Goal: Task Accomplishment & Management: Use online tool/utility

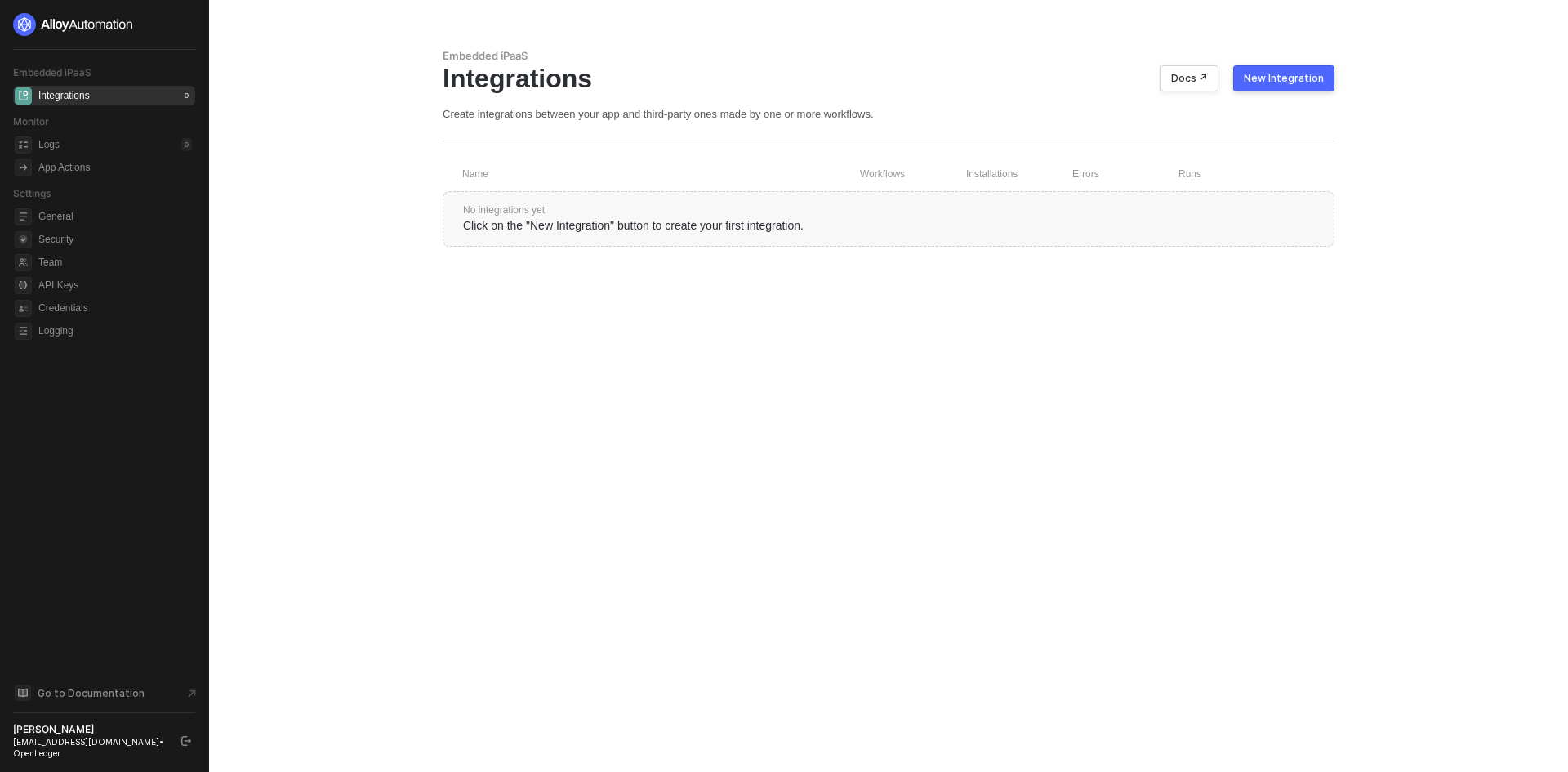
click at [1272, 82] on div "New Integration" at bounding box center [1284, 78] width 80 height 13
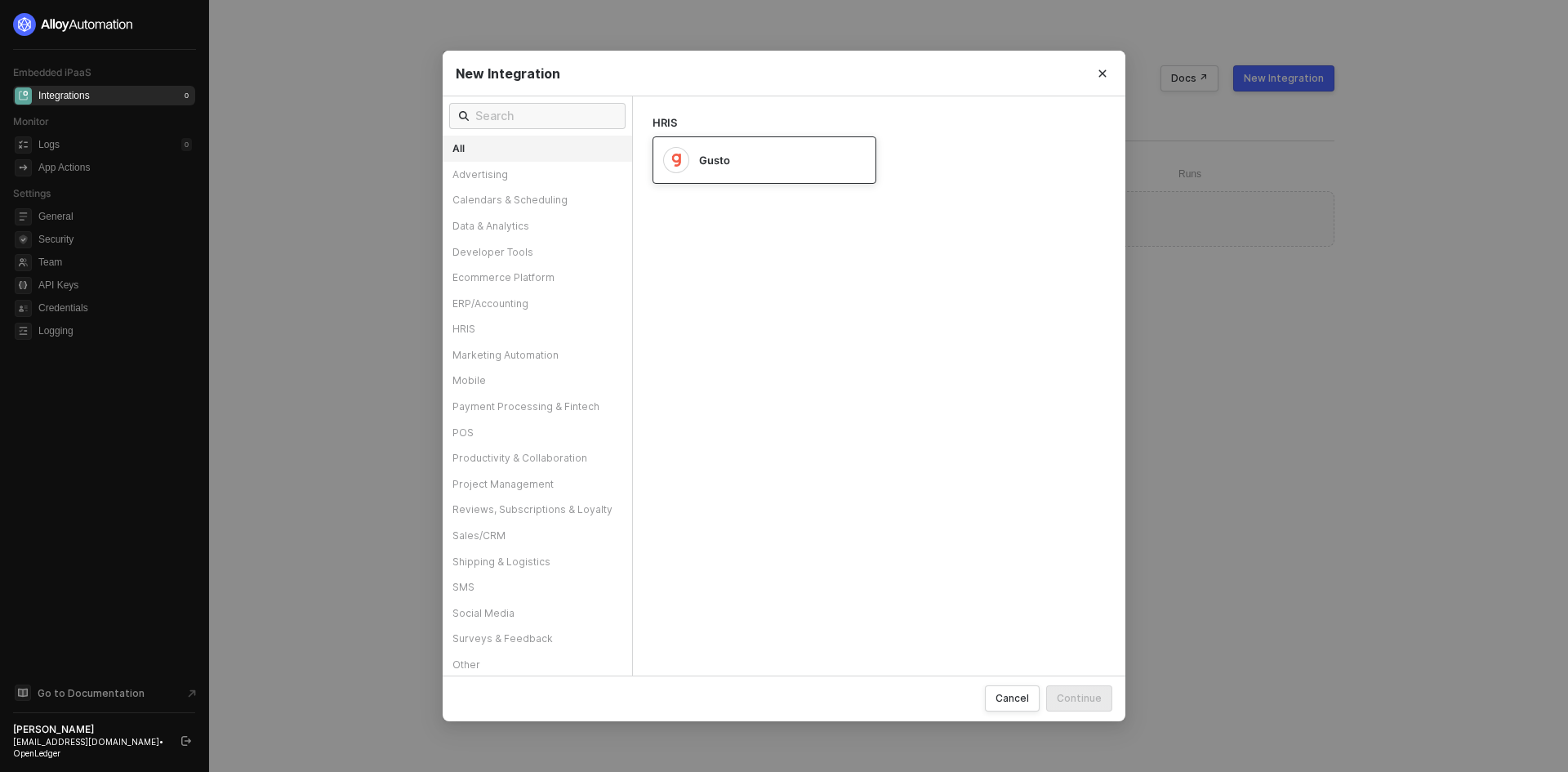
click at [722, 147] on div "Gusto" at bounding box center [752, 159] width 177 height 26
click at [1053, 688] on button "Continue" at bounding box center [1078, 698] width 66 height 26
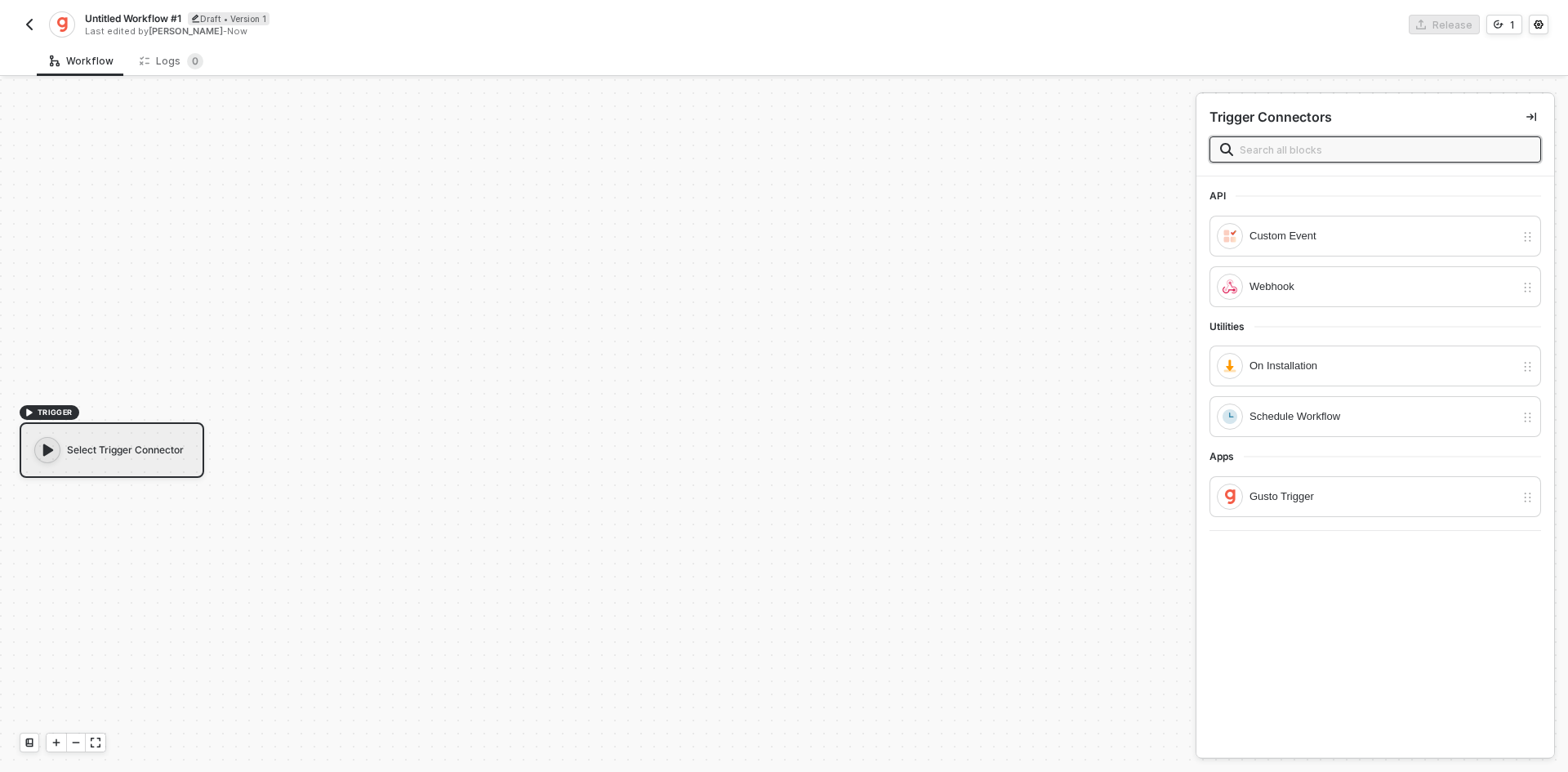
scroll to position [30, 0]
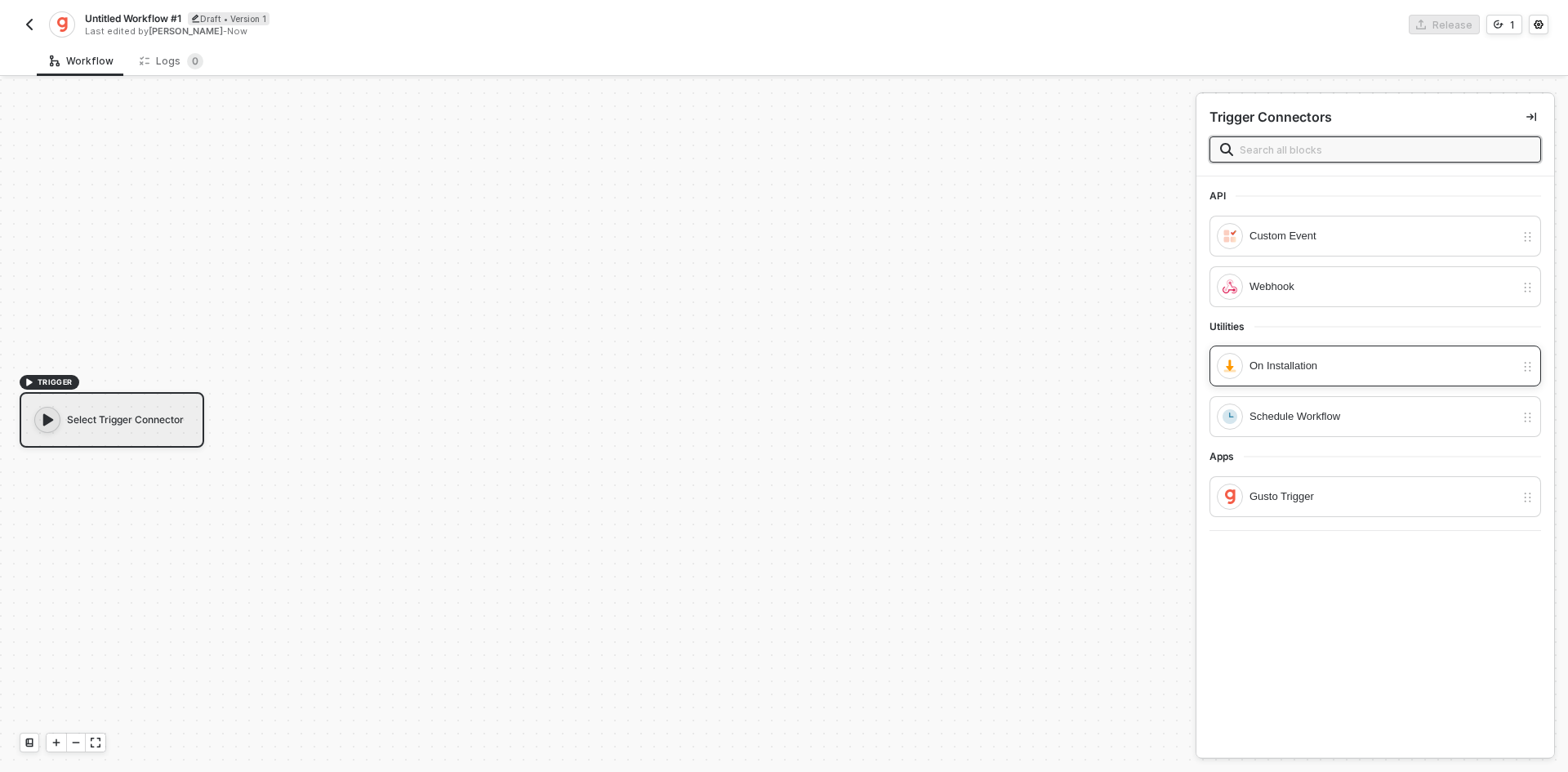
click at [1280, 367] on div "On Installation" at bounding box center [1381, 366] width 265 height 18
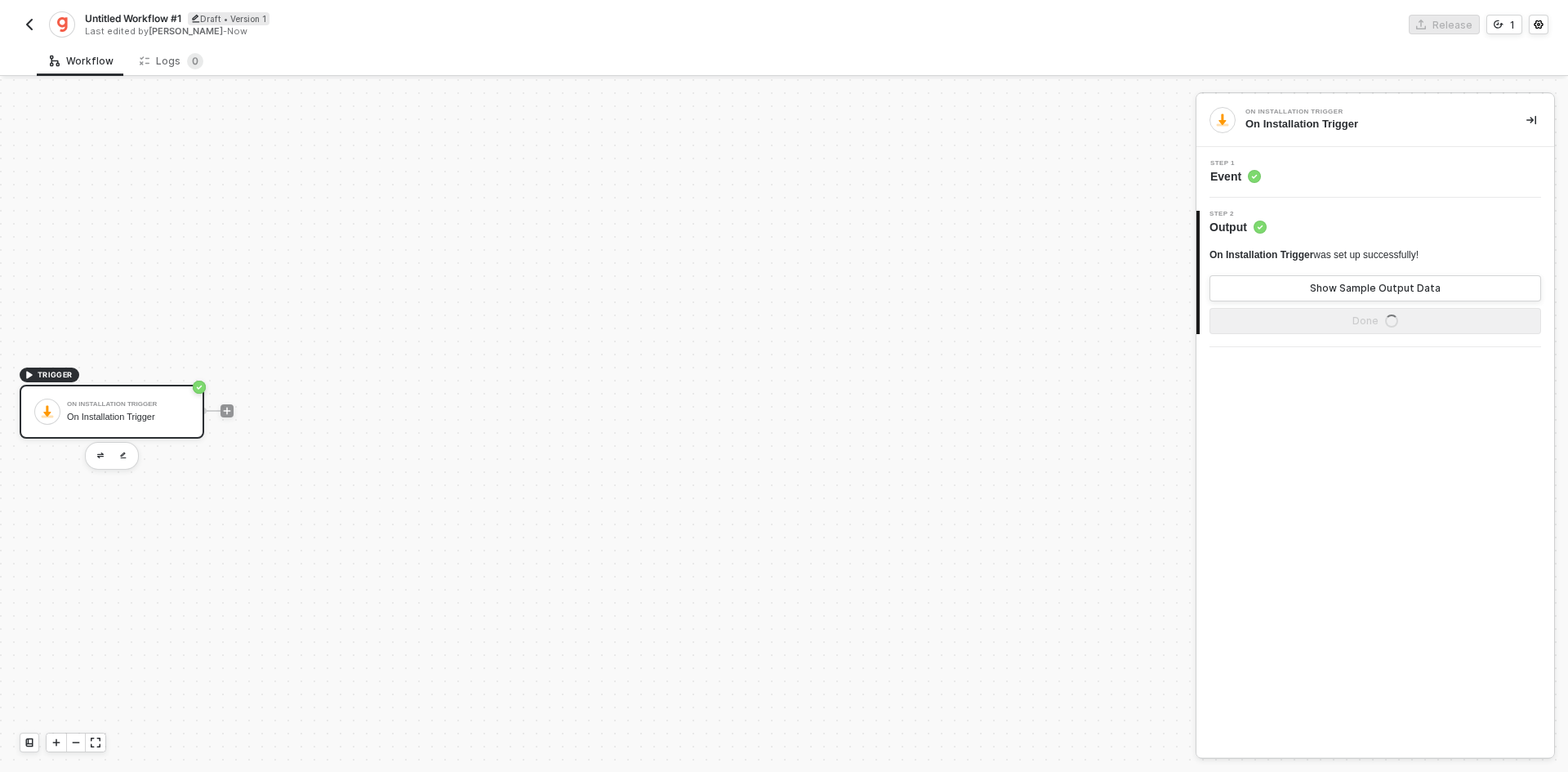
click at [229, 409] on icon "icon-play" at bounding box center [227, 411] width 10 height 10
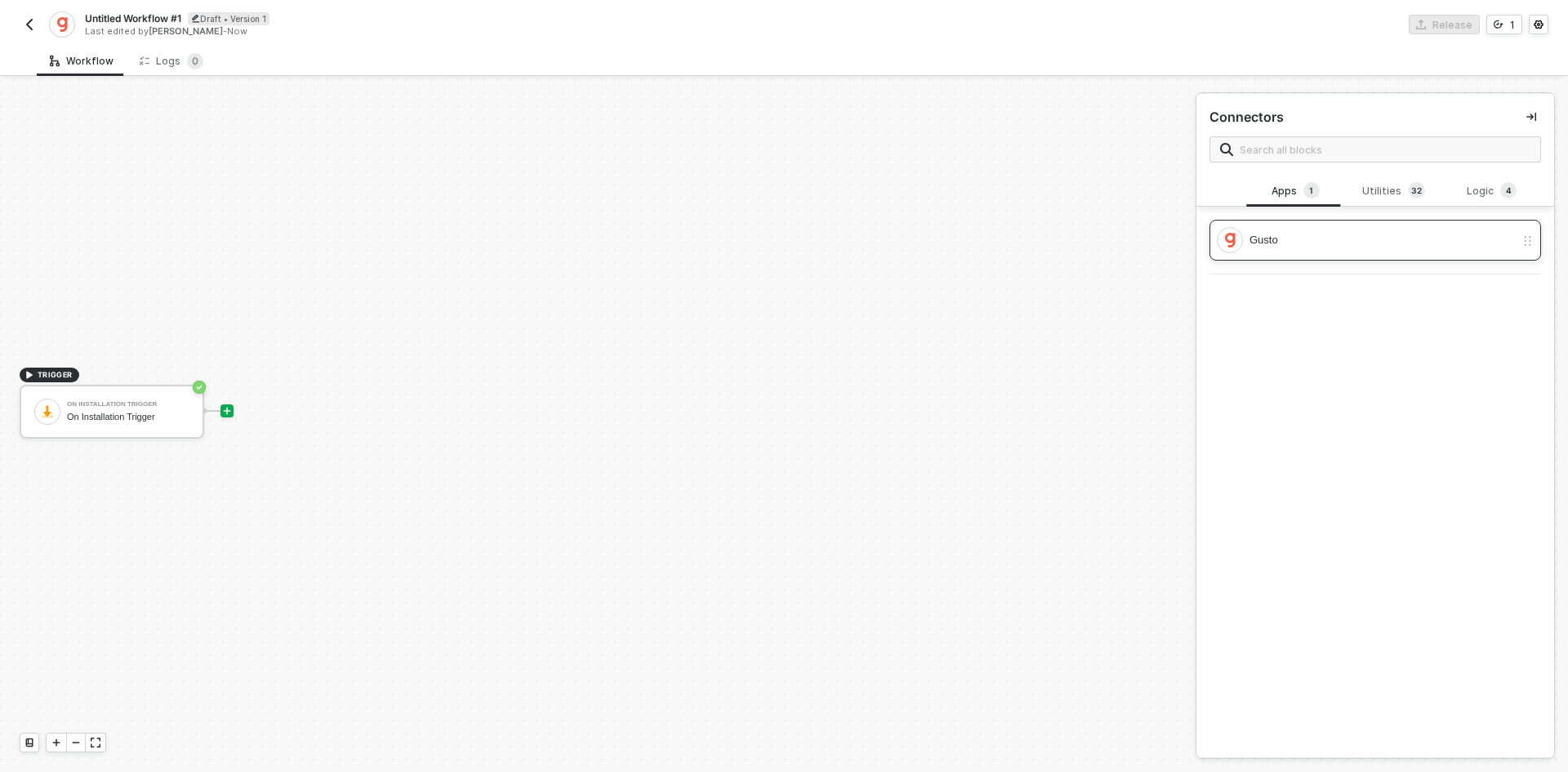
click at [1294, 238] on div "Gusto" at bounding box center [1381, 240] width 265 height 18
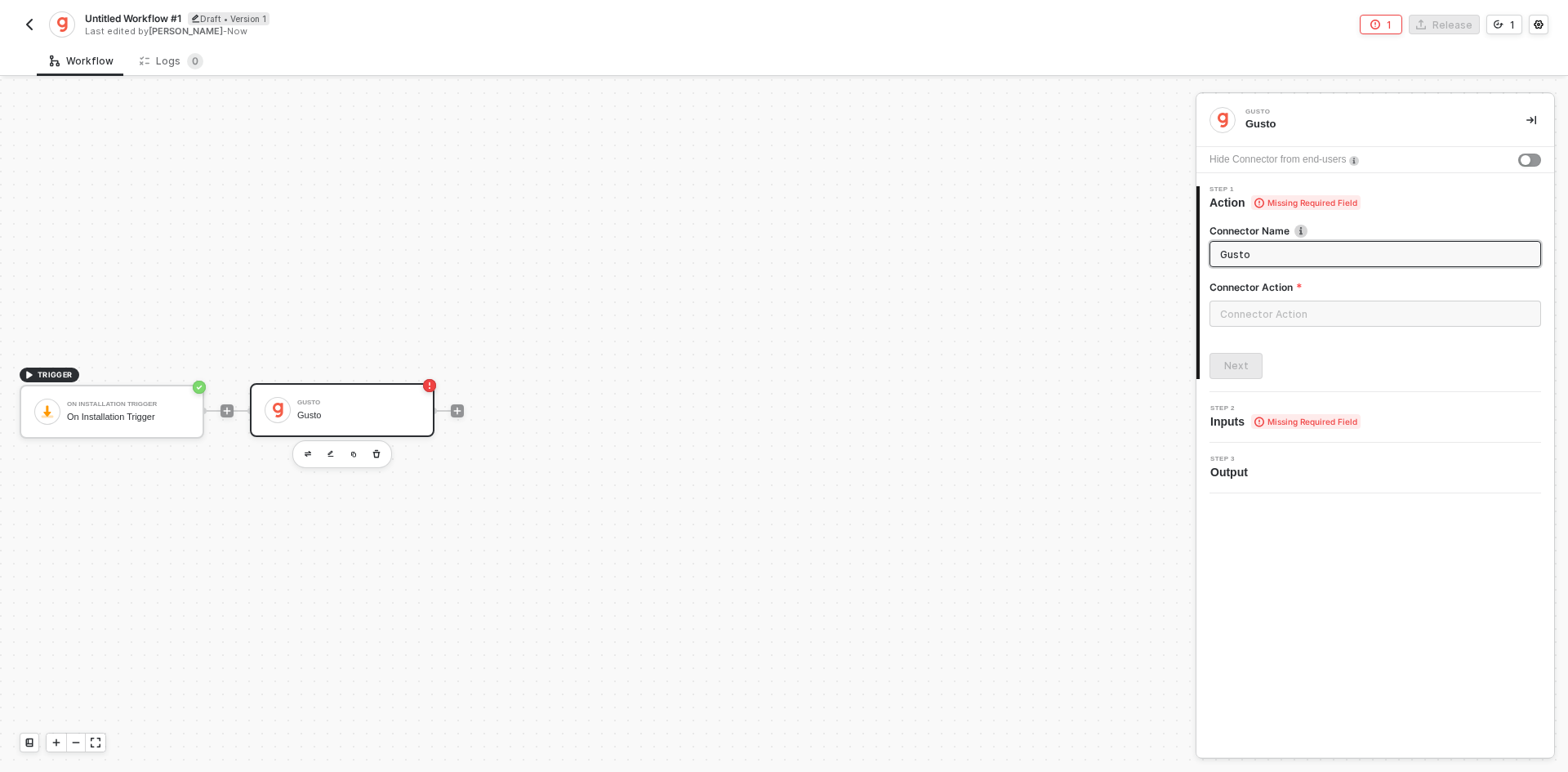
click at [1286, 299] on div "Connector Action" at bounding box center [1375, 290] width 332 height 20
click at [1301, 301] on input "text" at bounding box center [1375, 313] width 332 height 26
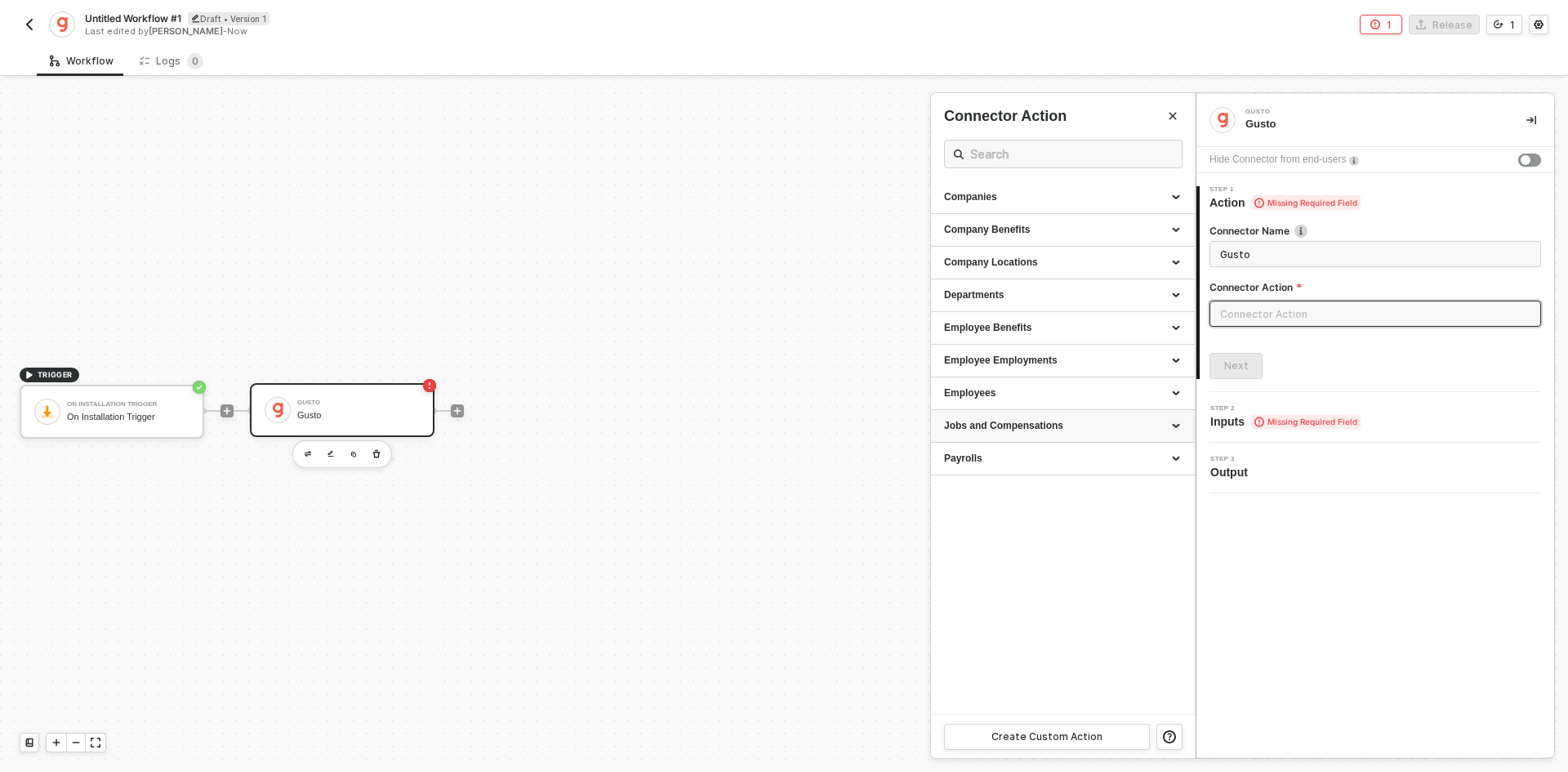
click at [1076, 421] on div "Jobs and Compensations" at bounding box center [1062, 426] width 237 height 14
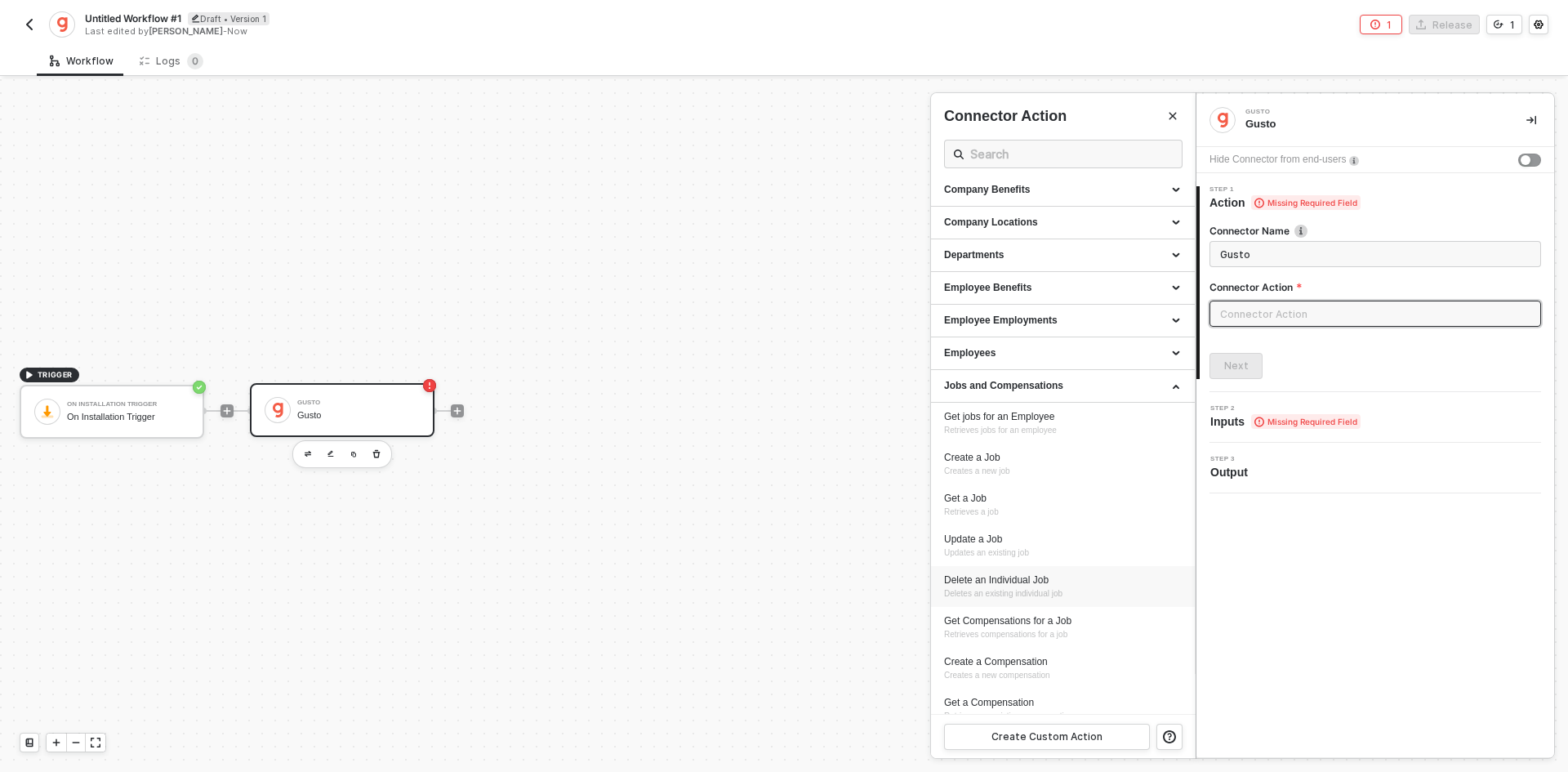
scroll to position [0, 0]
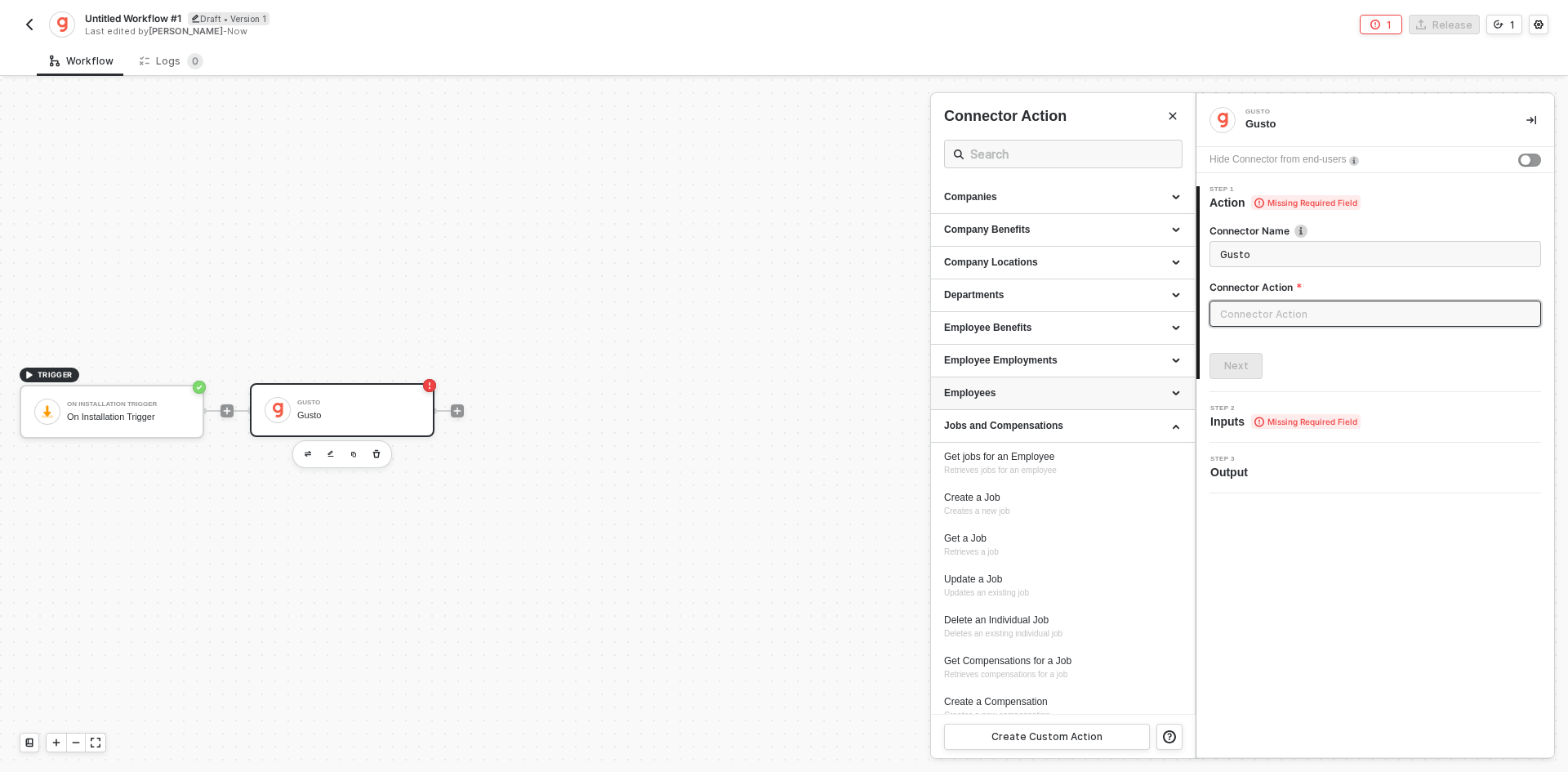
click at [1044, 391] on div "Employees" at bounding box center [1062, 394] width 237 height 14
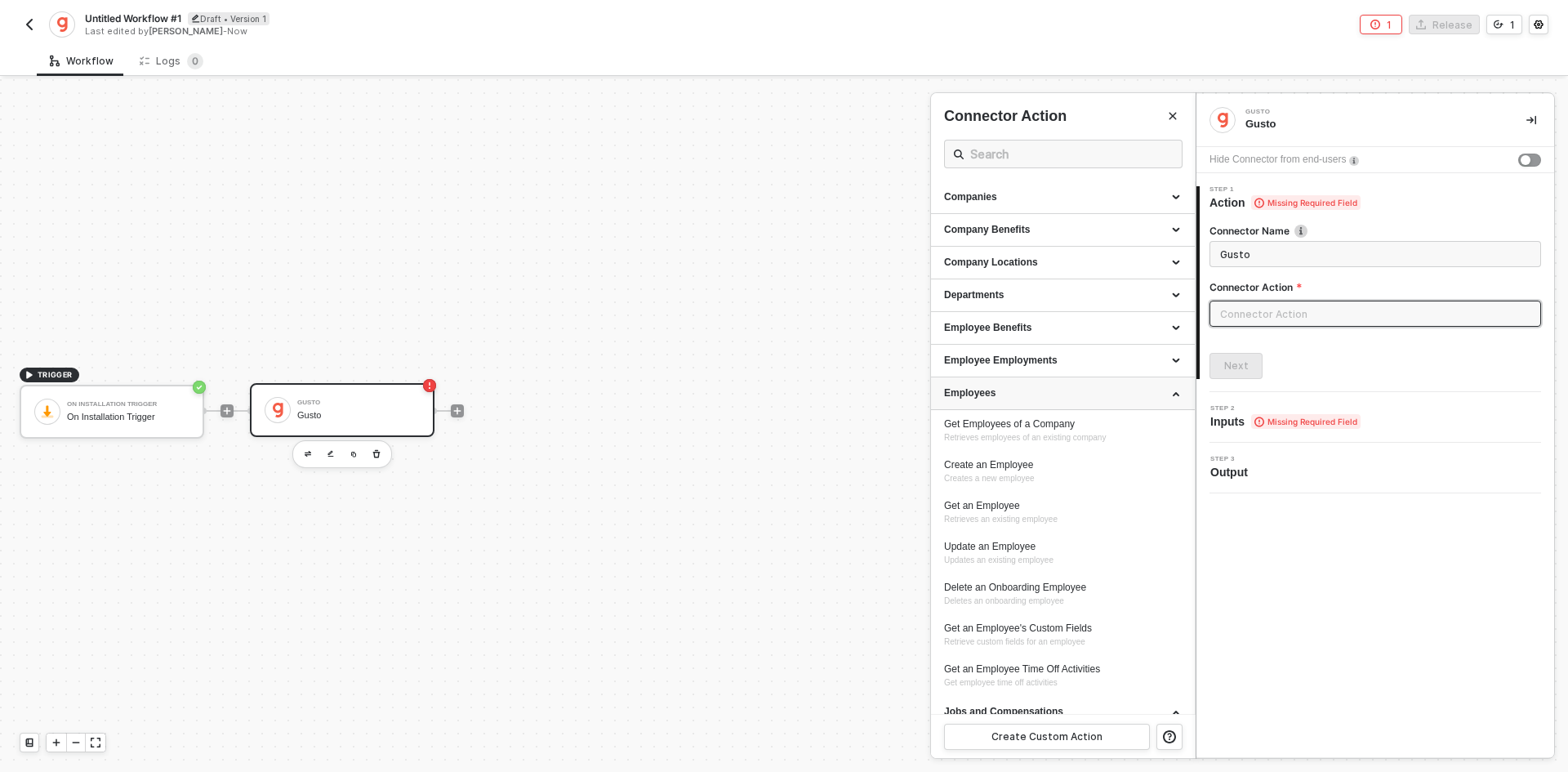
click at [1068, 385] on div "Employees" at bounding box center [1062, 394] width 264 height 33
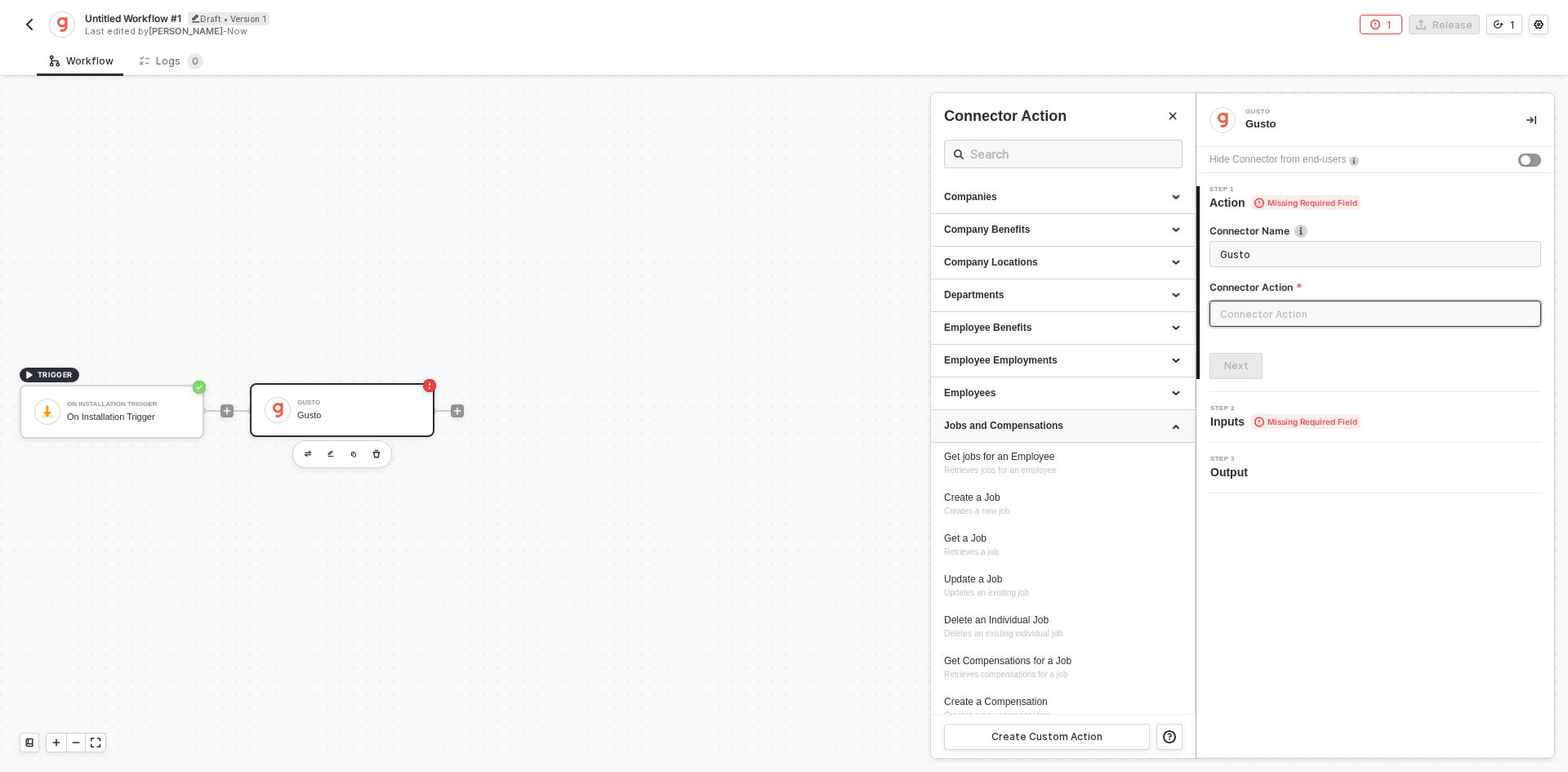
click at [1079, 415] on div "Jobs and Compensations" at bounding box center [1062, 426] width 264 height 33
click at [1092, 449] on div "Payrolls" at bounding box center [1062, 459] width 264 height 33
click at [1121, 504] on div "Get All Payrolls for a Company Retrieves all payrolls for a company" at bounding box center [1062, 496] width 237 height 27
type input "Retrieves all payrolls for a company"
type input "Payrolls - Get All Payrolls for a Company"
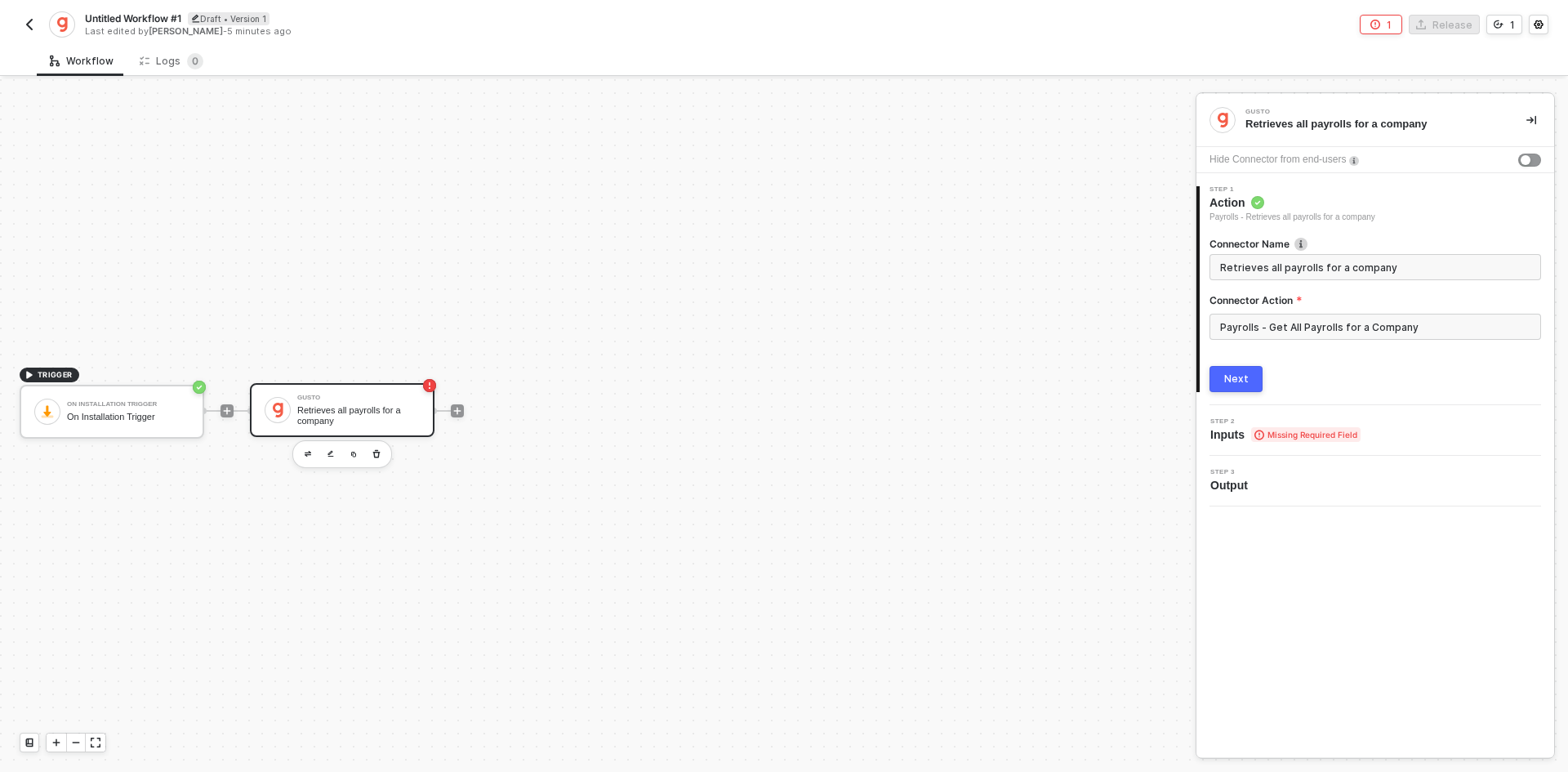
click at [1231, 388] on button "Next" at bounding box center [1236, 378] width 53 height 26
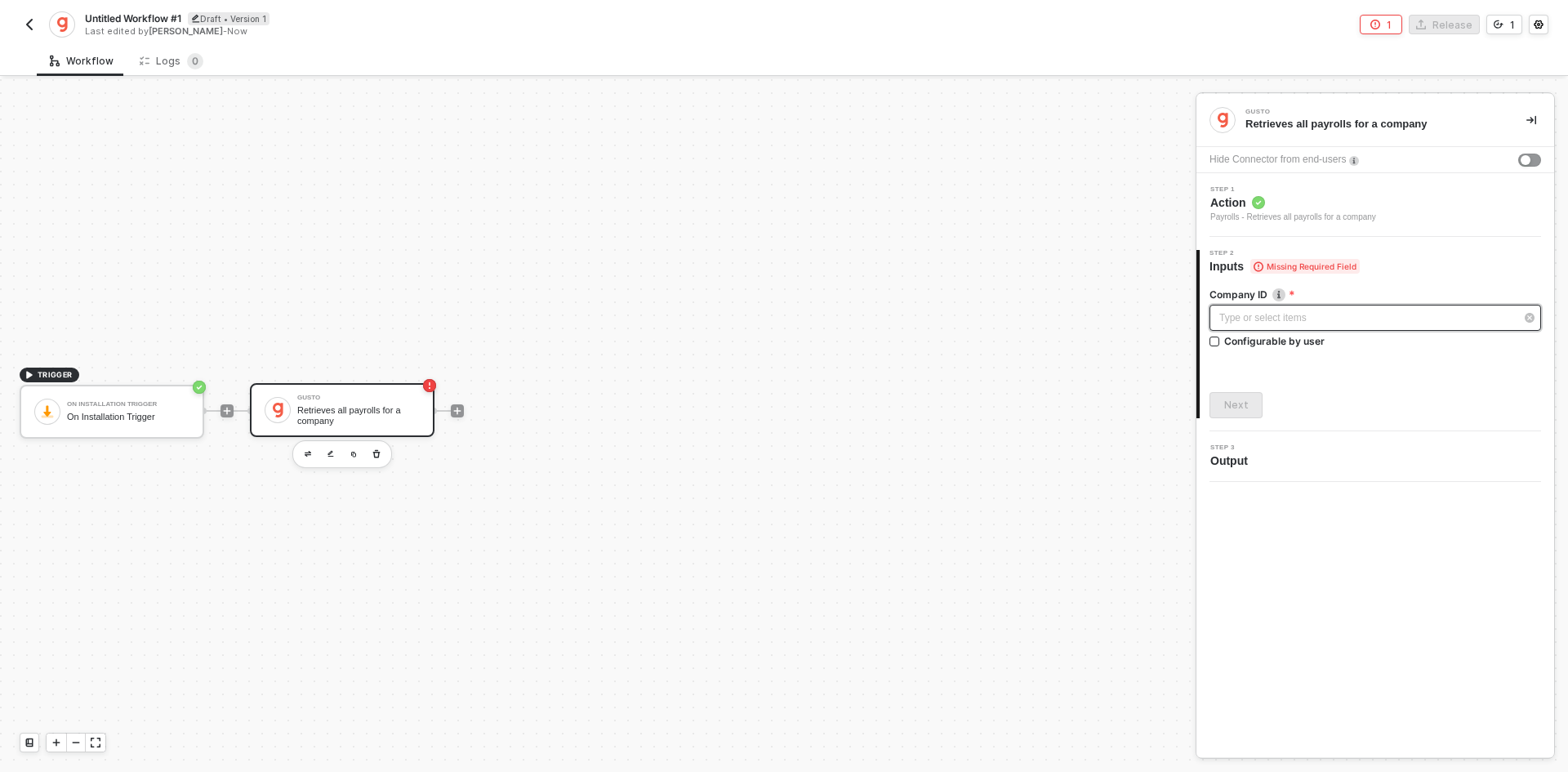
click at [1235, 327] on div "Type or select items ﻿" at bounding box center [1375, 318] width 332 height 26
click at [1244, 343] on div "Configurable by user" at bounding box center [1274, 341] width 101 height 14
click at [1221, 343] on input "Configurable by user" at bounding box center [1215, 343] width 12 height 12
checkbox input "true"
click at [1245, 403] on div "Next" at bounding box center [1236, 407] width 24 height 13
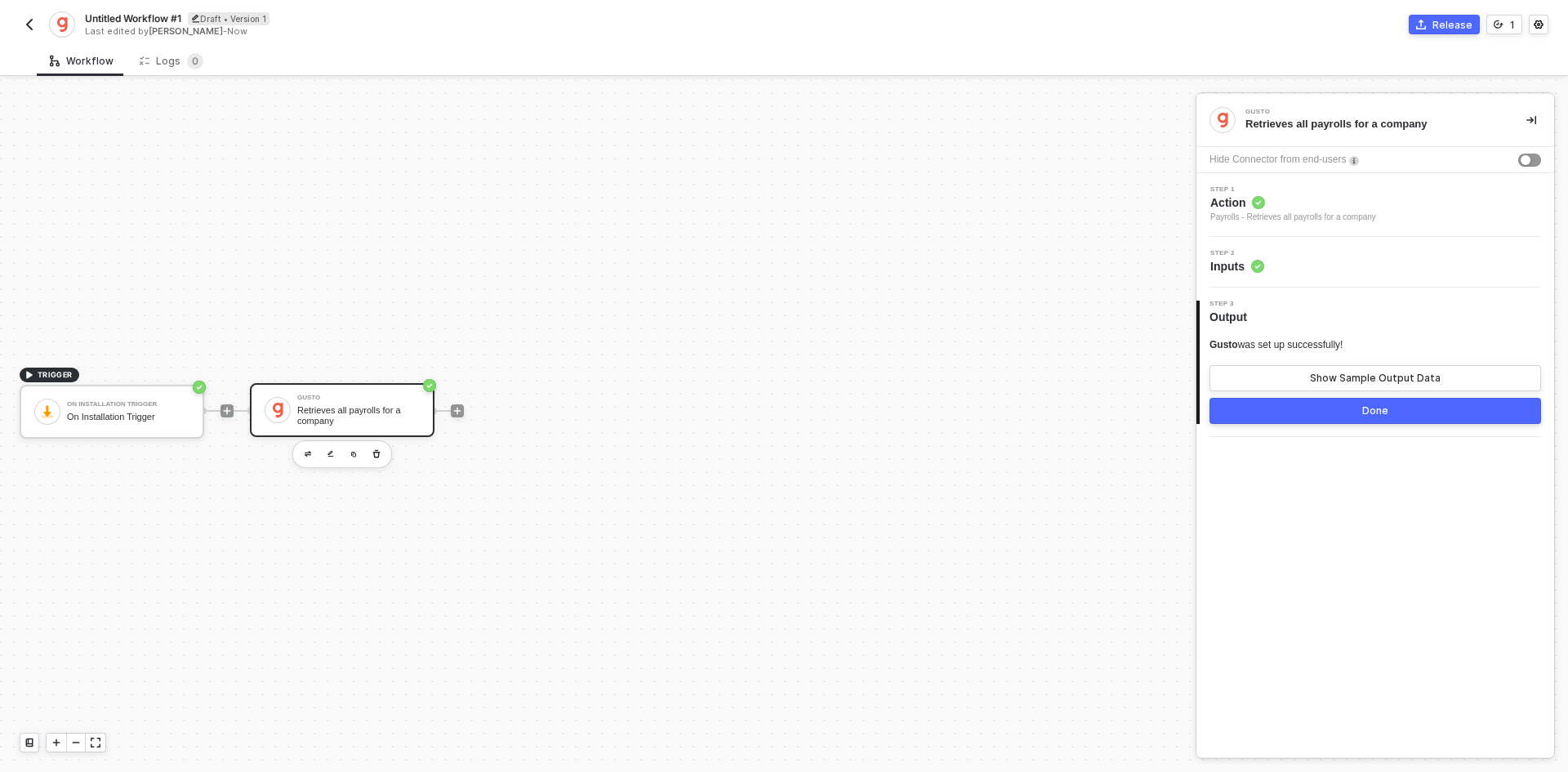
click at [1291, 411] on button "Done" at bounding box center [1375, 410] width 332 height 26
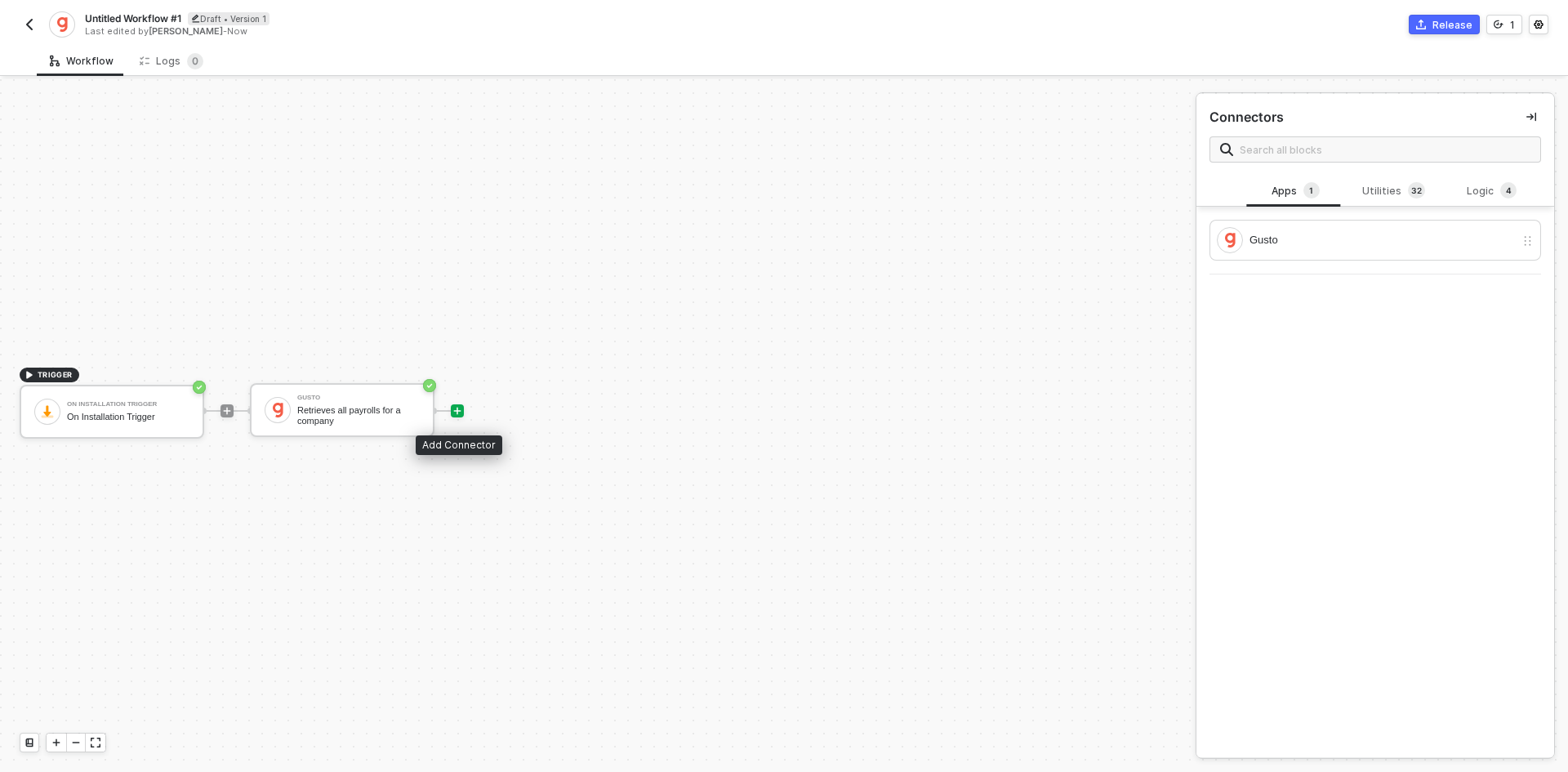
click at [461, 407] on icon "icon-play" at bounding box center [457, 411] width 10 height 10
click at [1363, 203] on div "Utilities 3 2" at bounding box center [1393, 191] width 98 height 31
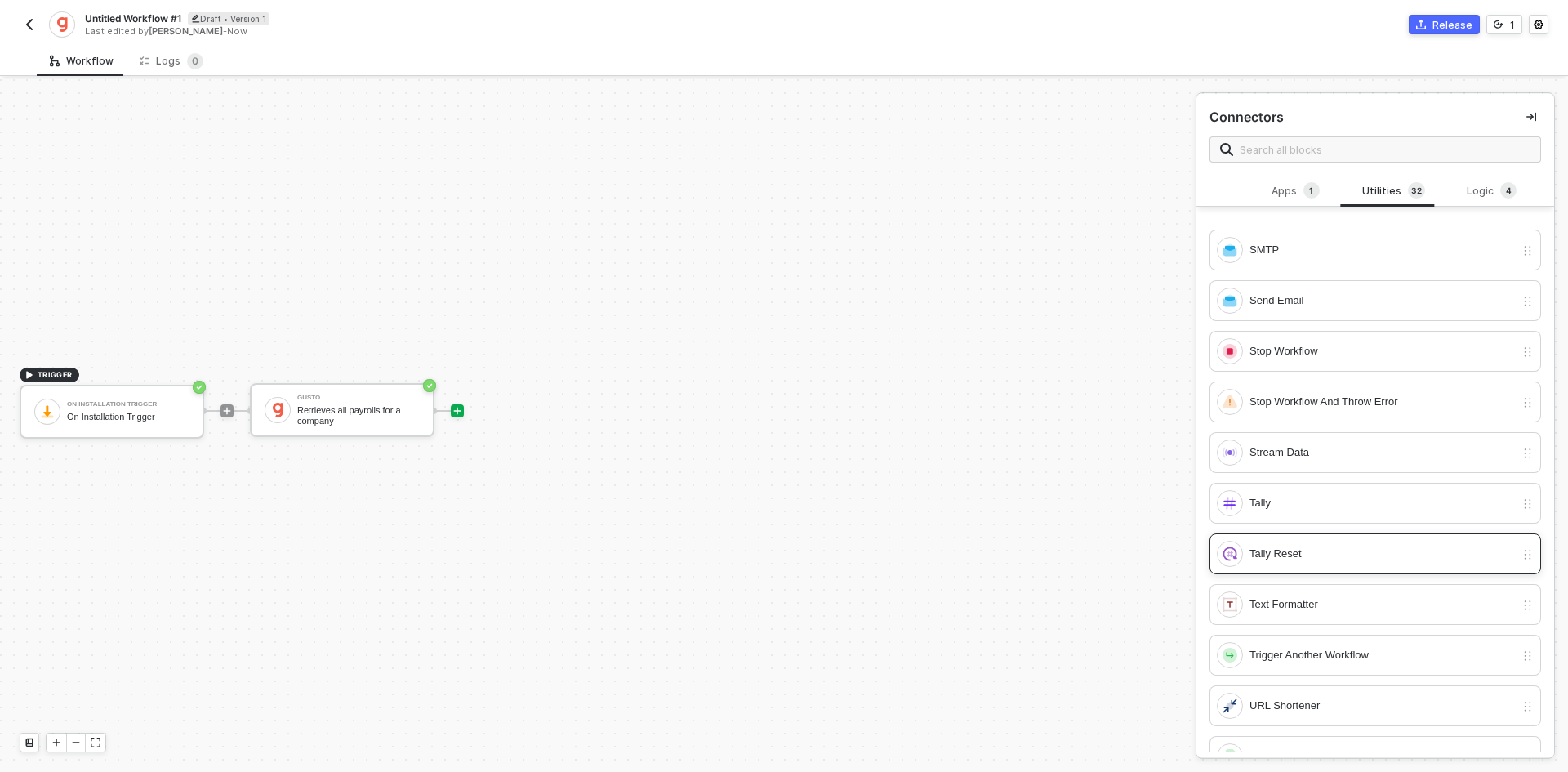
scroll to position [1089, 0]
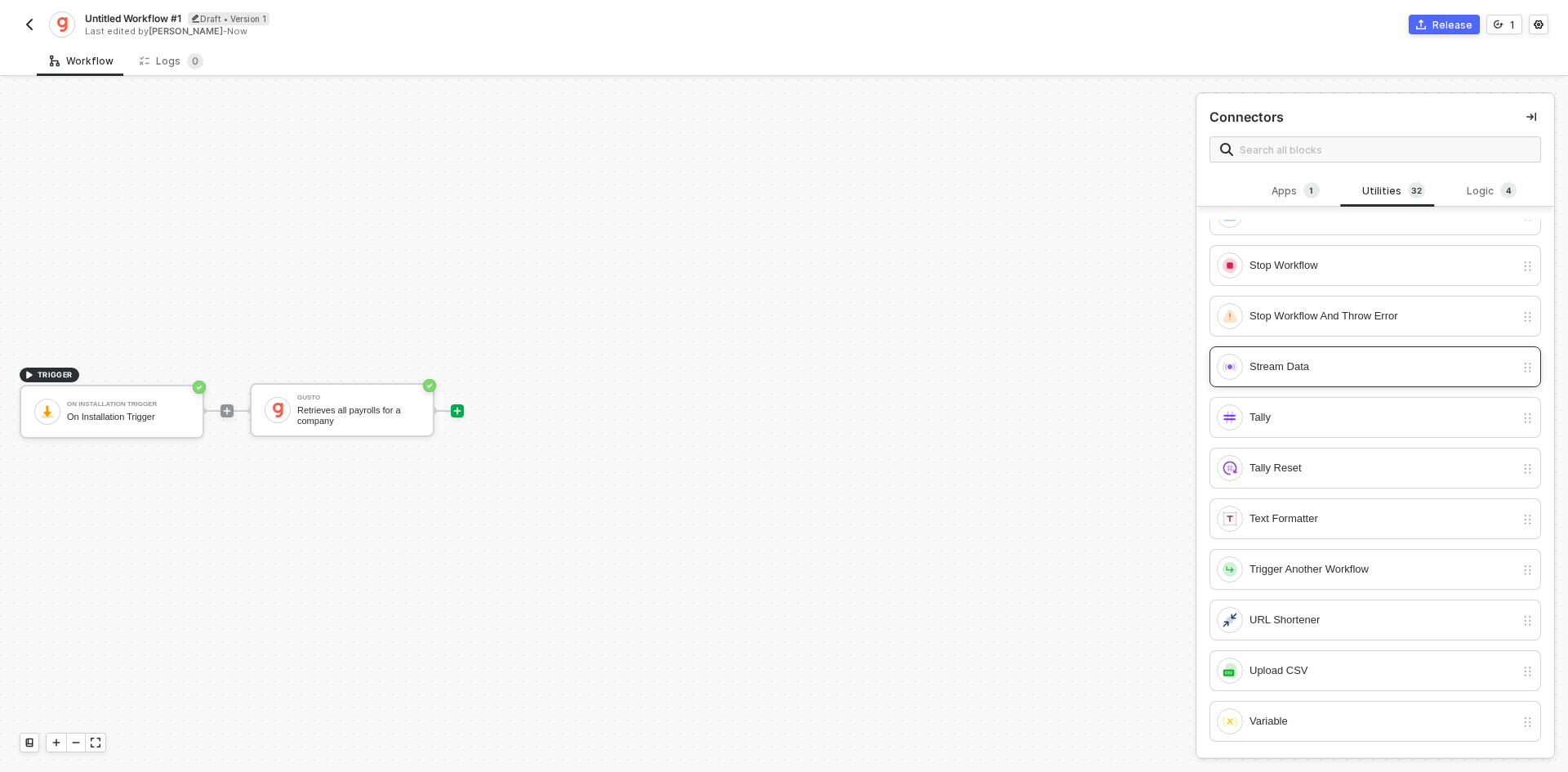
click at [1351, 347] on div "Stream Data" at bounding box center [1375, 367] width 332 height 41
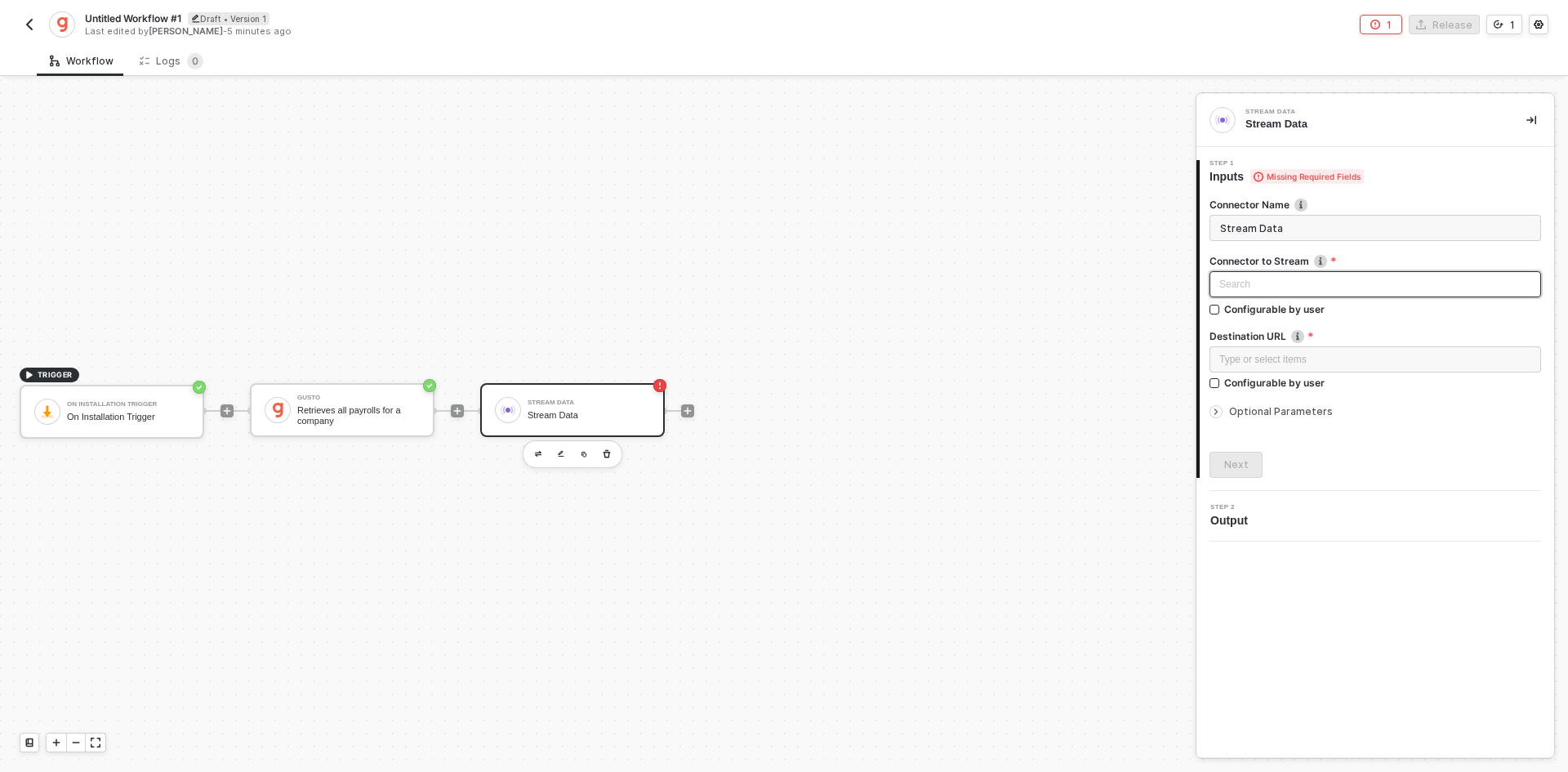
click at [1304, 278] on div "Search" at bounding box center [1375, 283] width 332 height 26
click at [1305, 344] on div "Gusto" at bounding box center [1375, 343] width 306 height 18
click at [1301, 363] on div "Type or select items ﻿" at bounding box center [1375, 359] width 312 height 16
click at [1301, 413] on span "Optional Parameters" at bounding box center [1281, 411] width 103 height 13
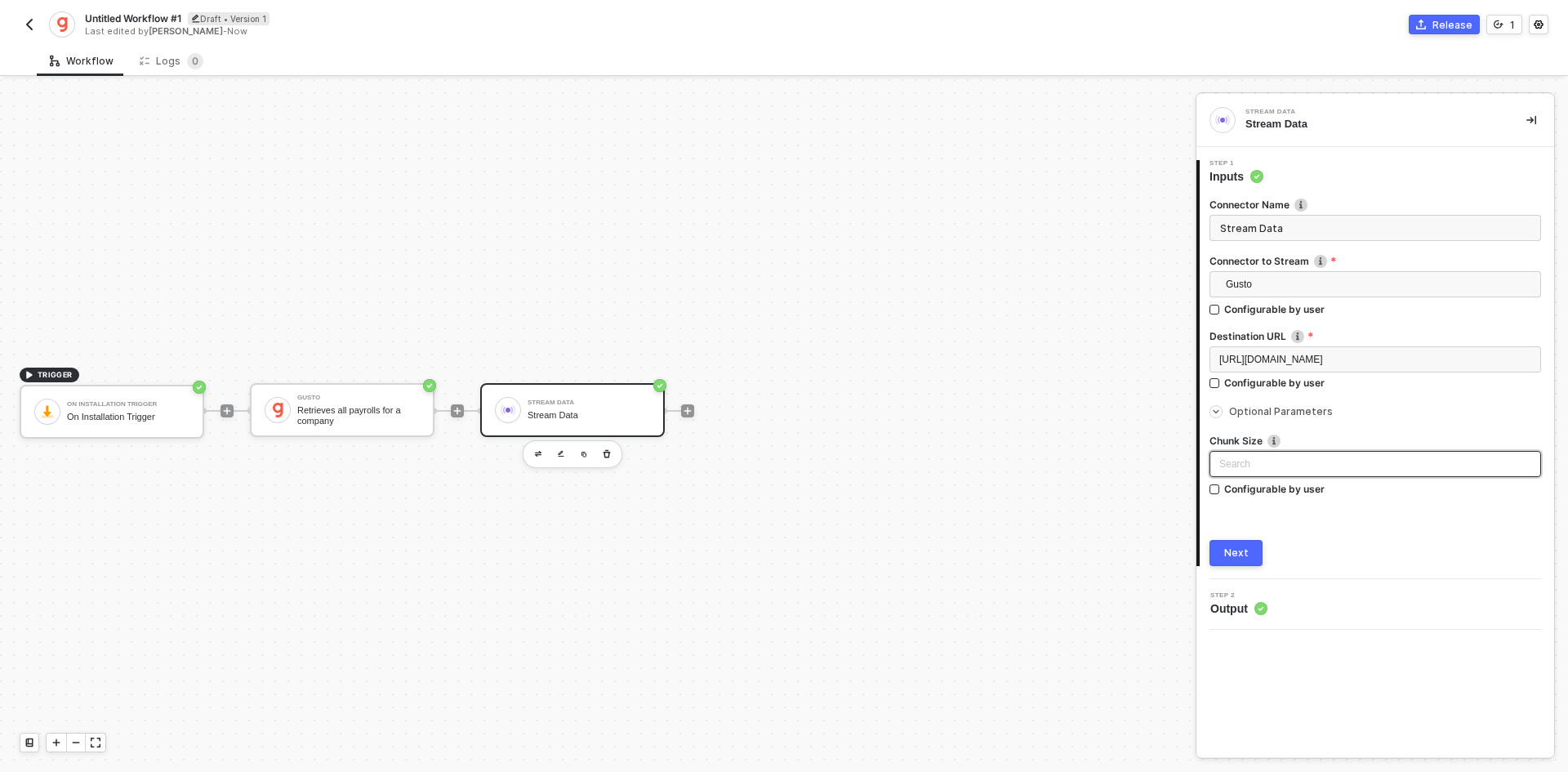
click at [1239, 461] on input "search" at bounding box center [1375, 464] width 312 height 24
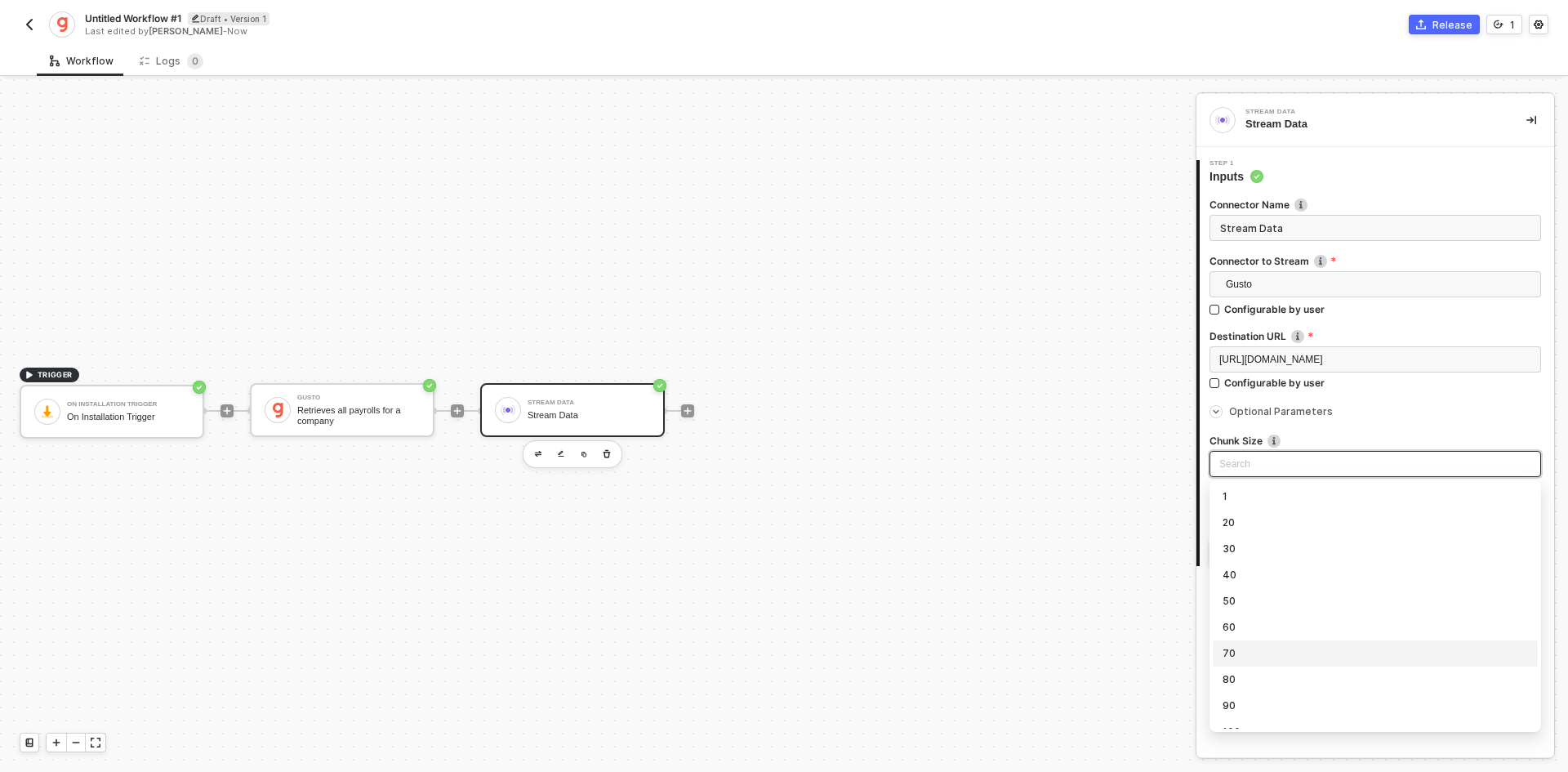
click at [1251, 644] on div "70" at bounding box center [1375, 654] width 306 height 18
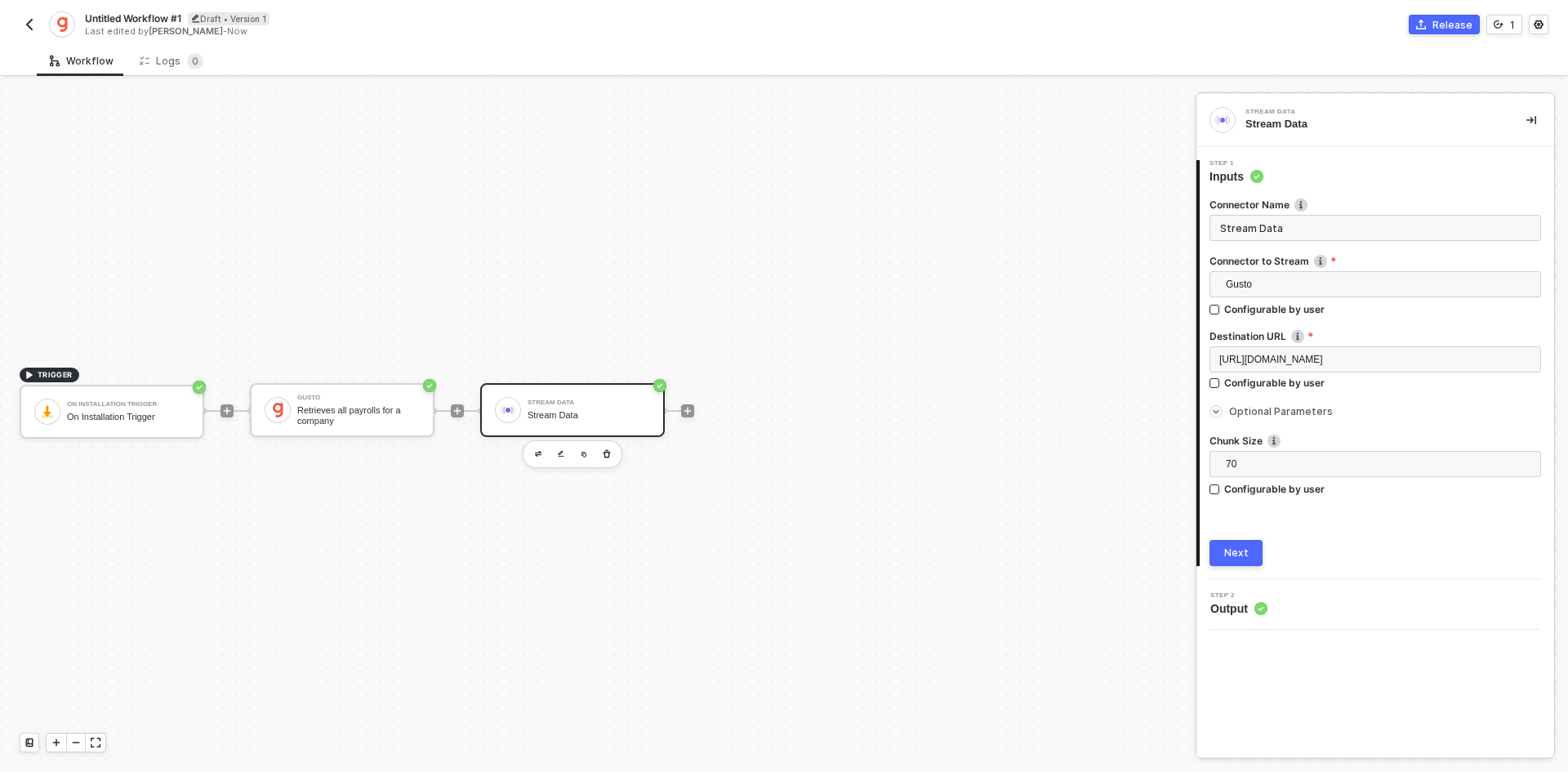
click at [1231, 555] on div "Next" at bounding box center [1236, 554] width 24 height 13
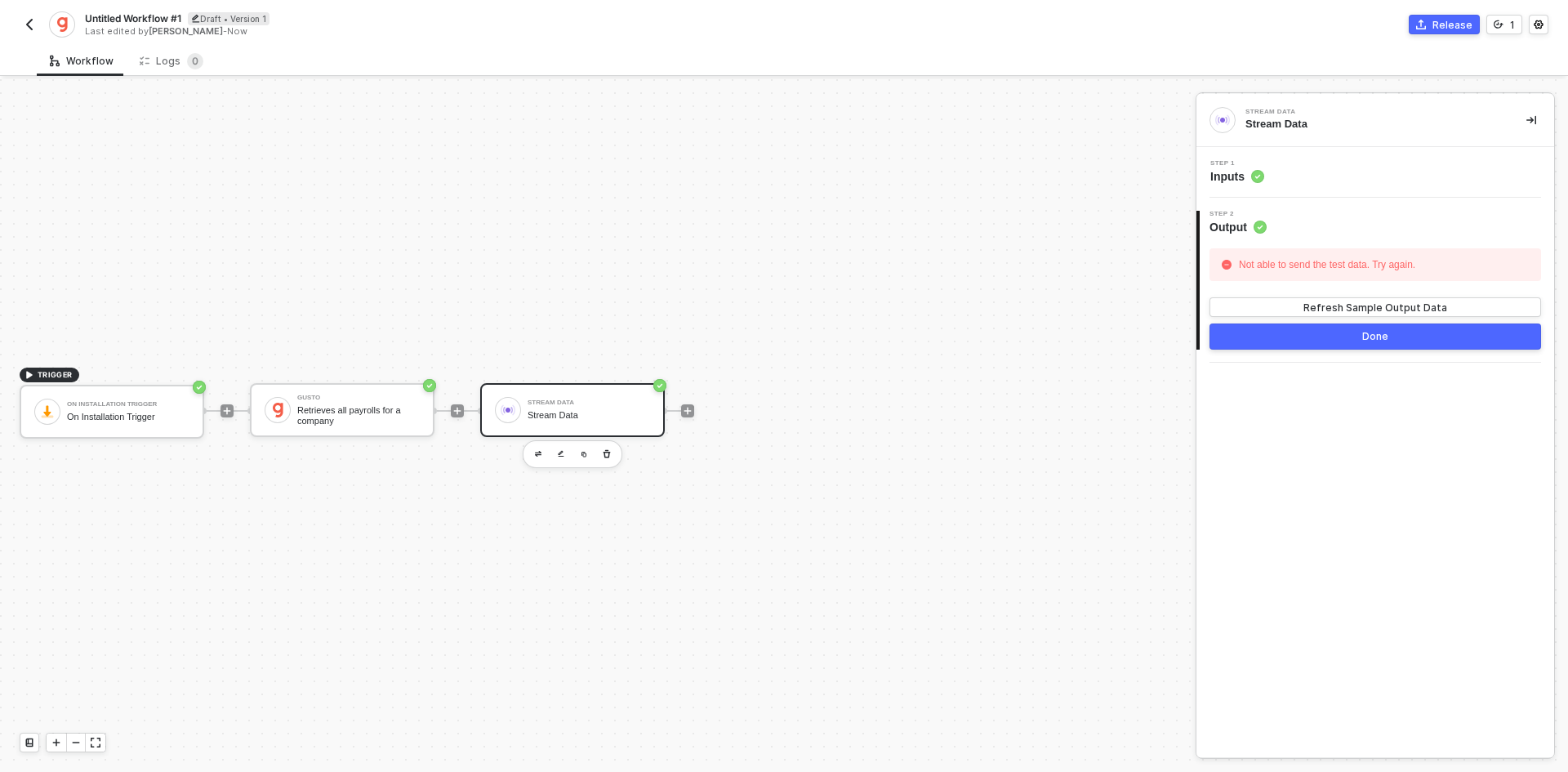
click at [108, 20] on span "Untitled Workflow #1" at bounding box center [133, 18] width 97 height 14
click at [108, 20] on input "Untitled Workflow #1" at bounding box center [223, 19] width 277 height 20
type input "Historical Payroll"
click at [381, 10] on button "Save" at bounding box center [386, 19] width 39 height 20
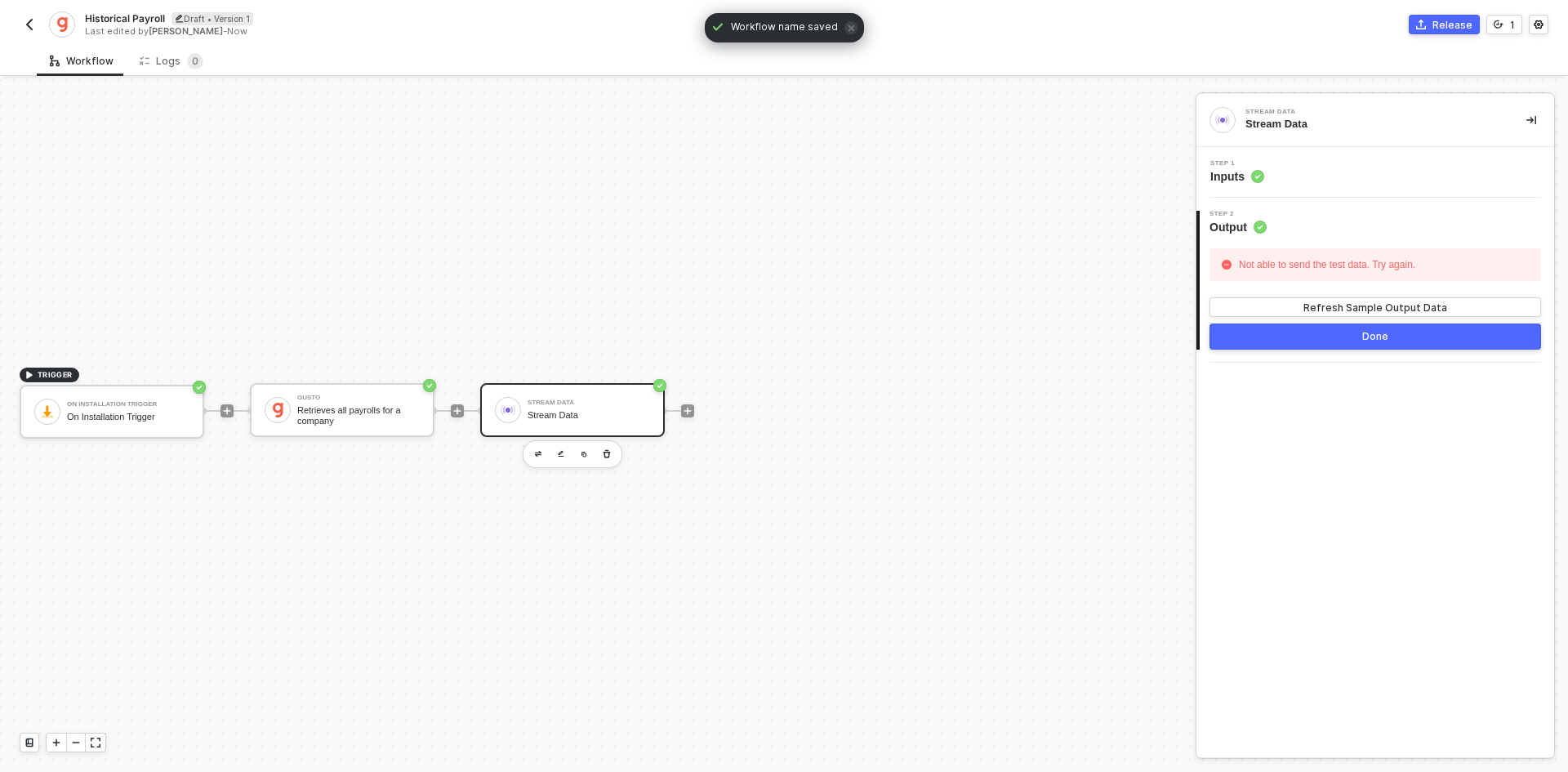
click at [31, 23] on img "button" at bounding box center [29, 25] width 13 height 13
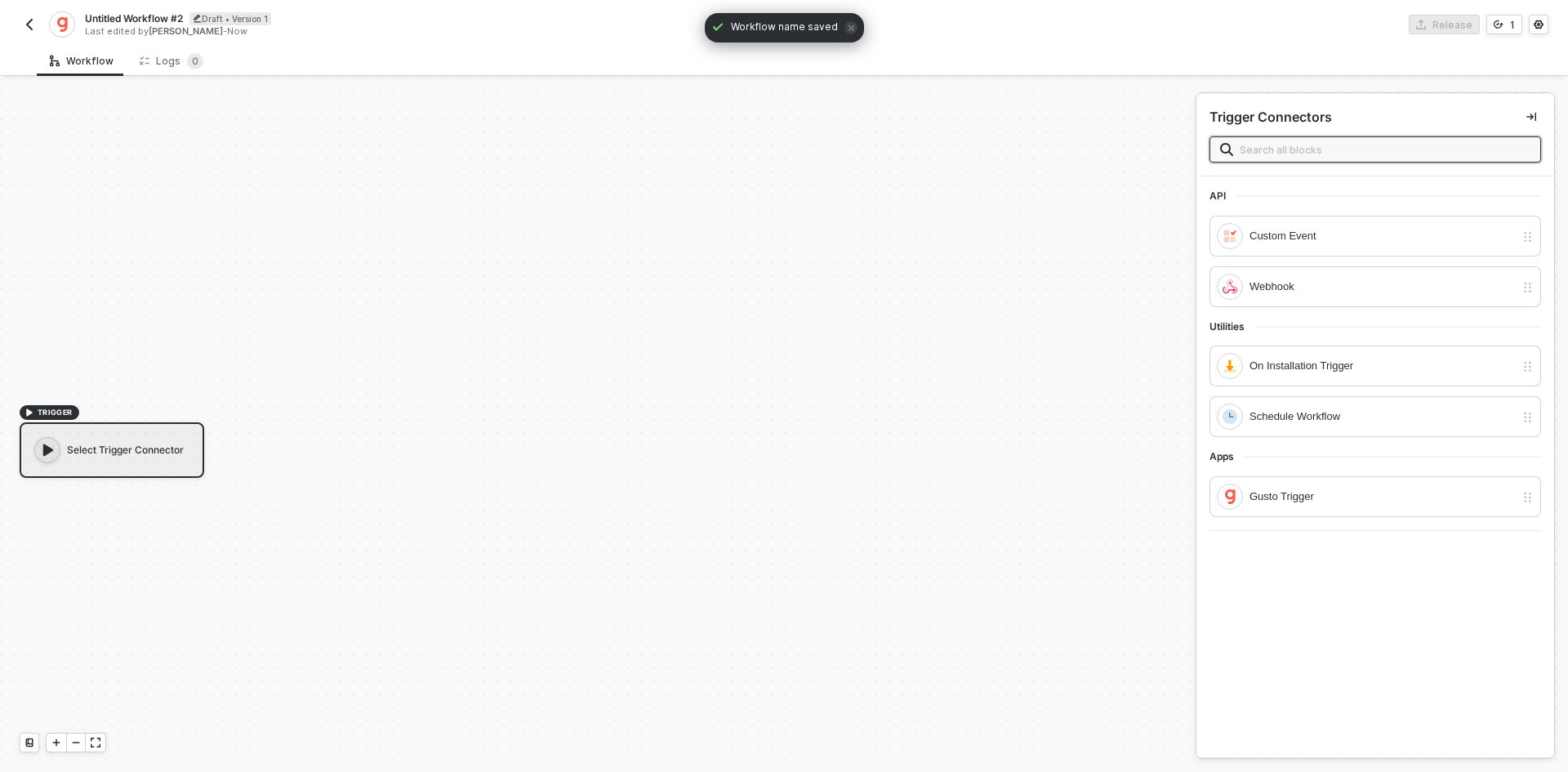
scroll to position [30, 0]
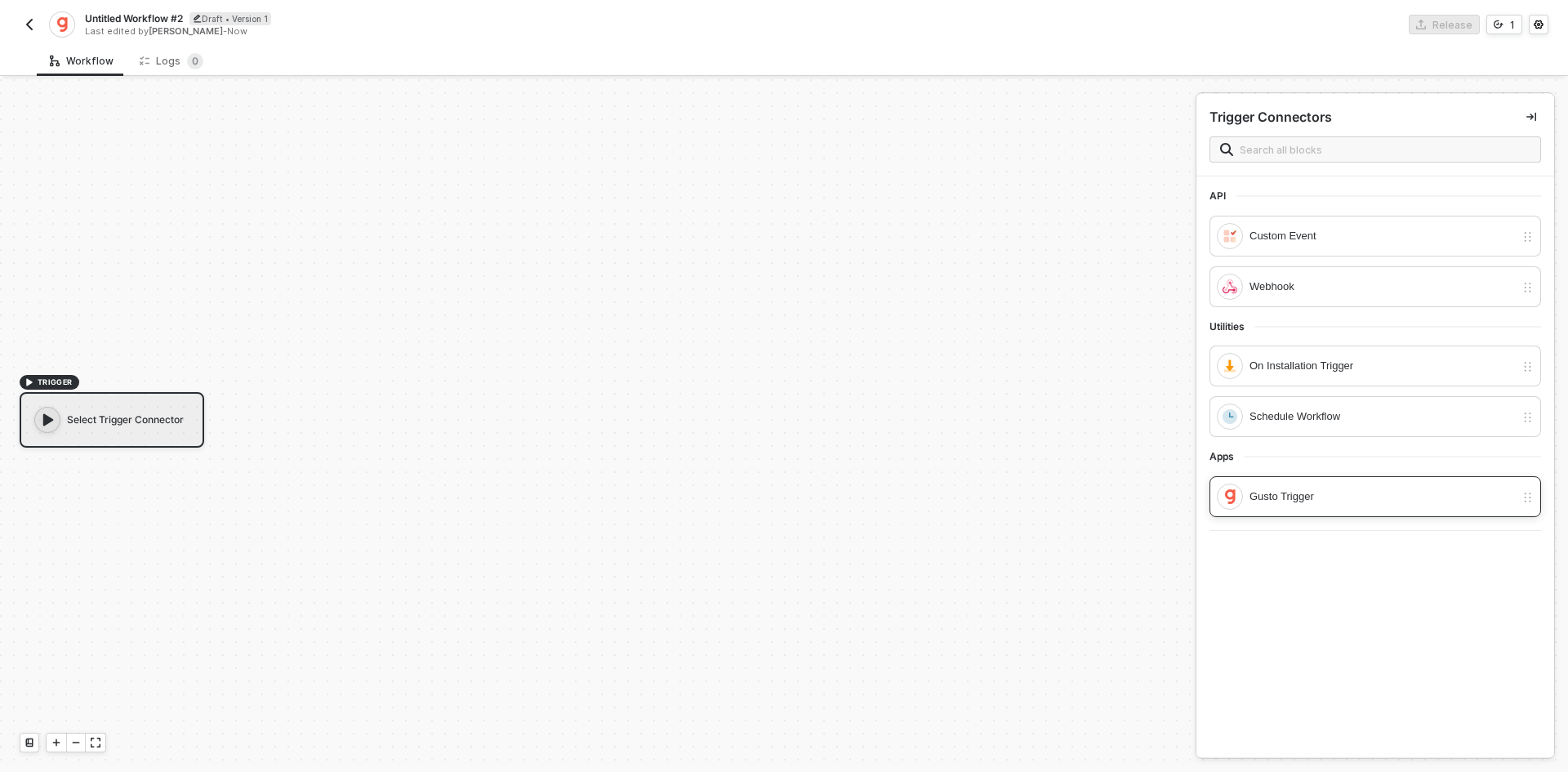
click at [1314, 482] on div "Gusto Trigger" at bounding box center [1375, 496] width 332 height 41
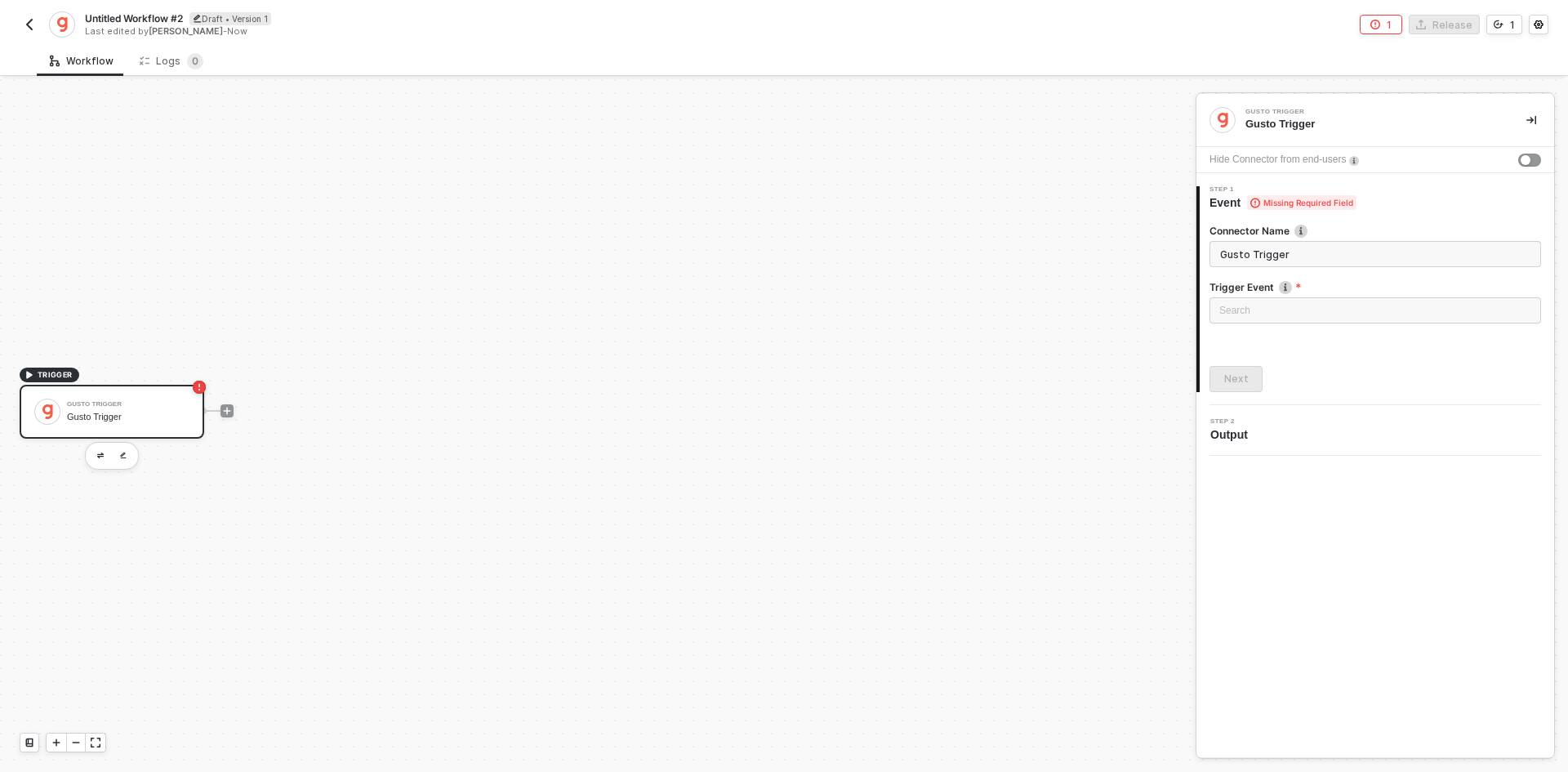
click at [1268, 328] on div at bounding box center [1375, 332] width 332 height 7
click at [1272, 328] on div "Search" at bounding box center [1375, 316] width 332 height 38
click at [1272, 328] on div "Search" at bounding box center [1375, 313] width 332 height 31
click at [1273, 311] on input "search" at bounding box center [1375, 310] width 312 height 24
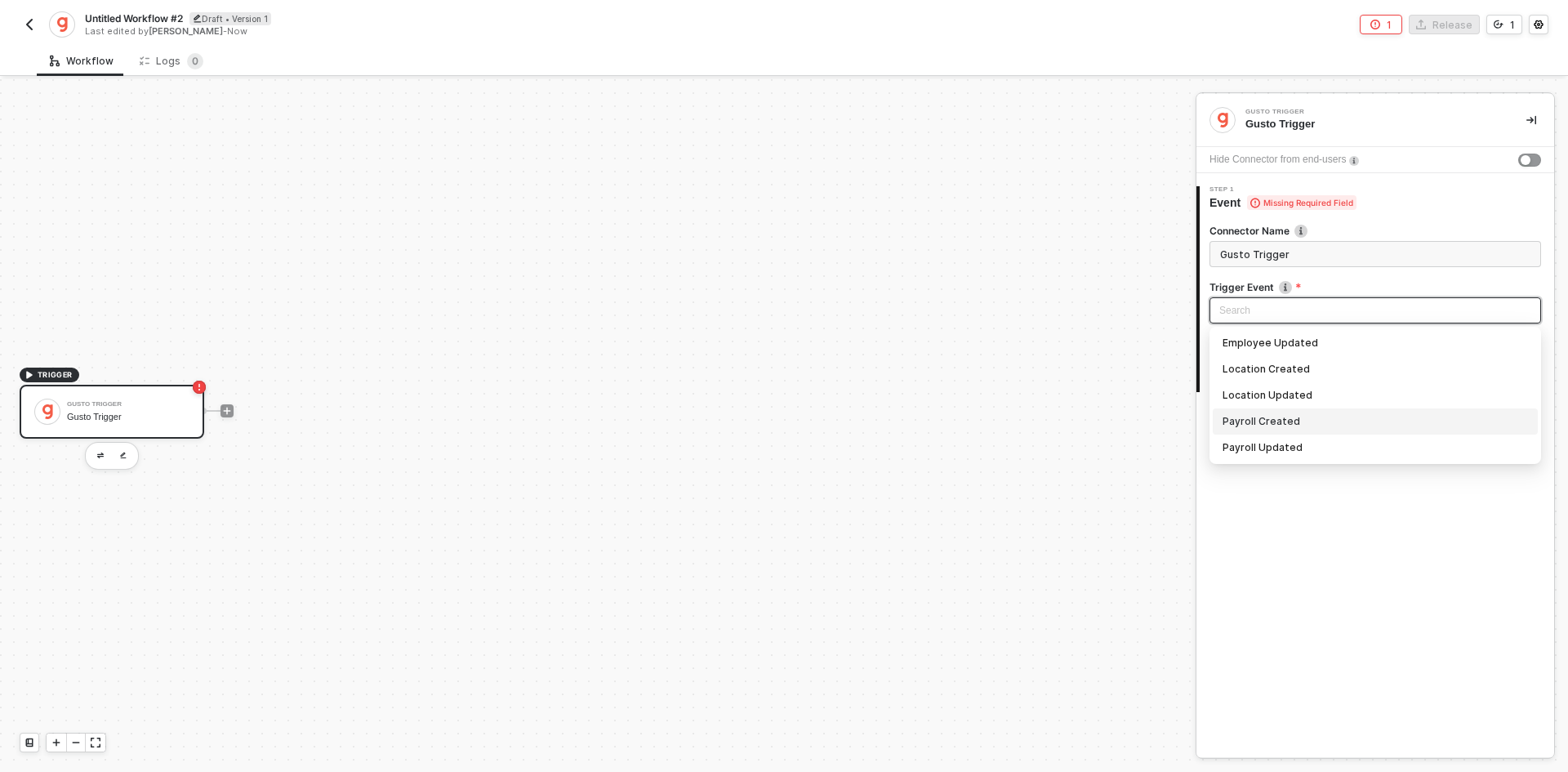
click at [1311, 415] on div "Payroll Created" at bounding box center [1375, 422] width 306 height 18
type input "Trigger workflow when payroll created"
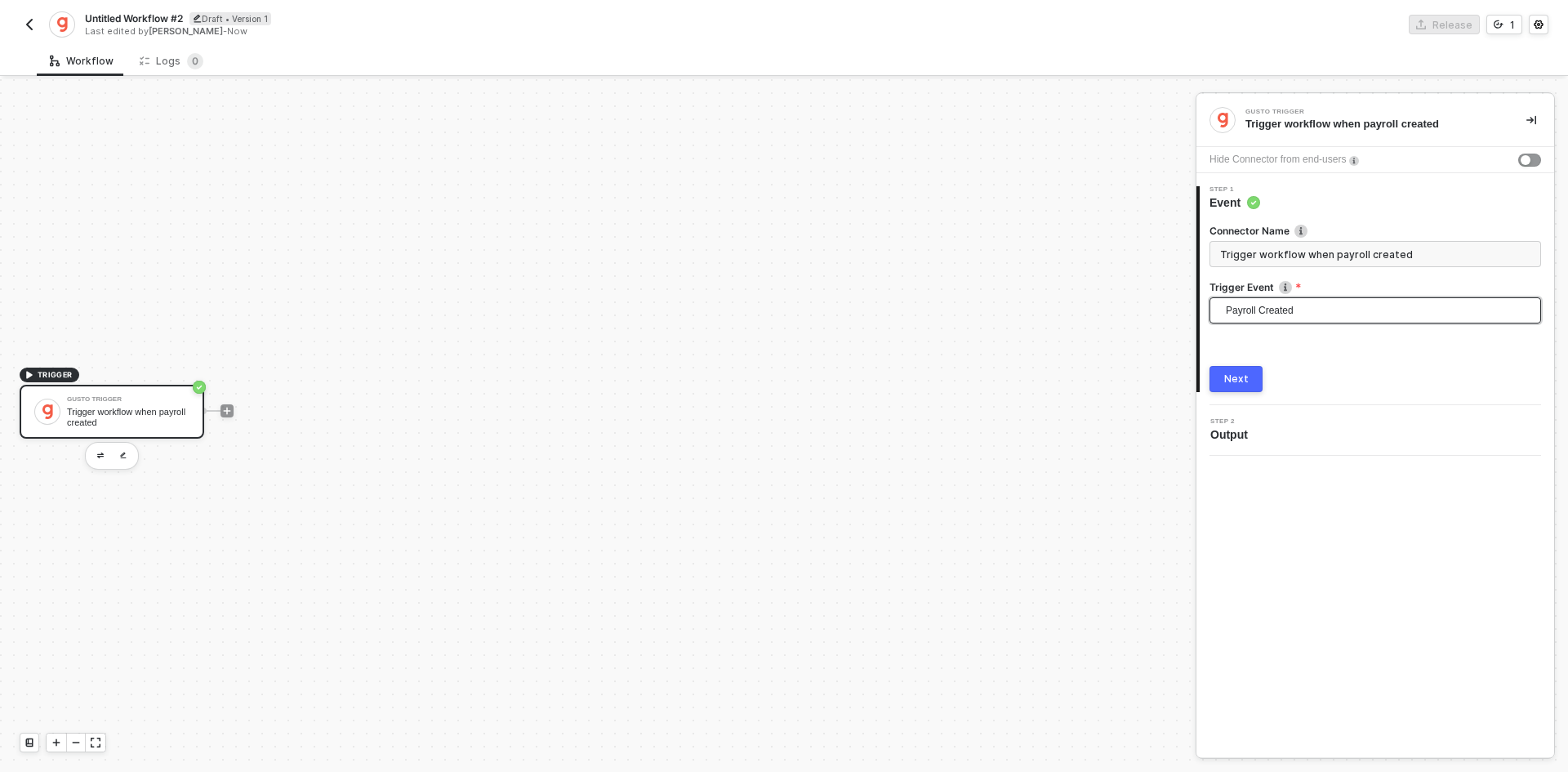
click at [1228, 370] on button "Next" at bounding box center [1236, 378] width 53 height 26
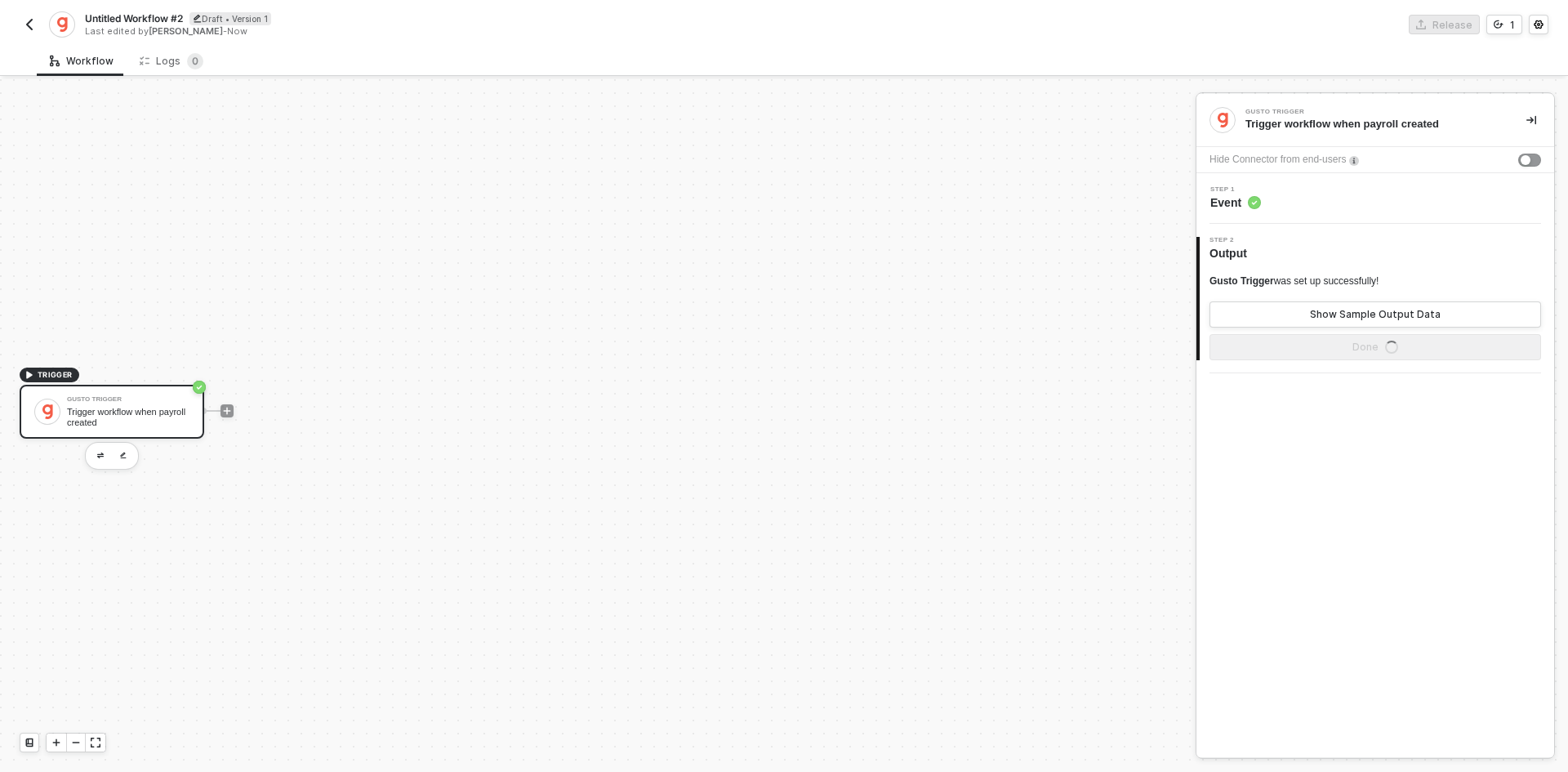
click at [241, 414] on div at bounding box center [227, 410] width 217 height 128
click at [1408, 318] on div "Show Sample Output Data" at bounding box center [1375, 314] width 131 height 13
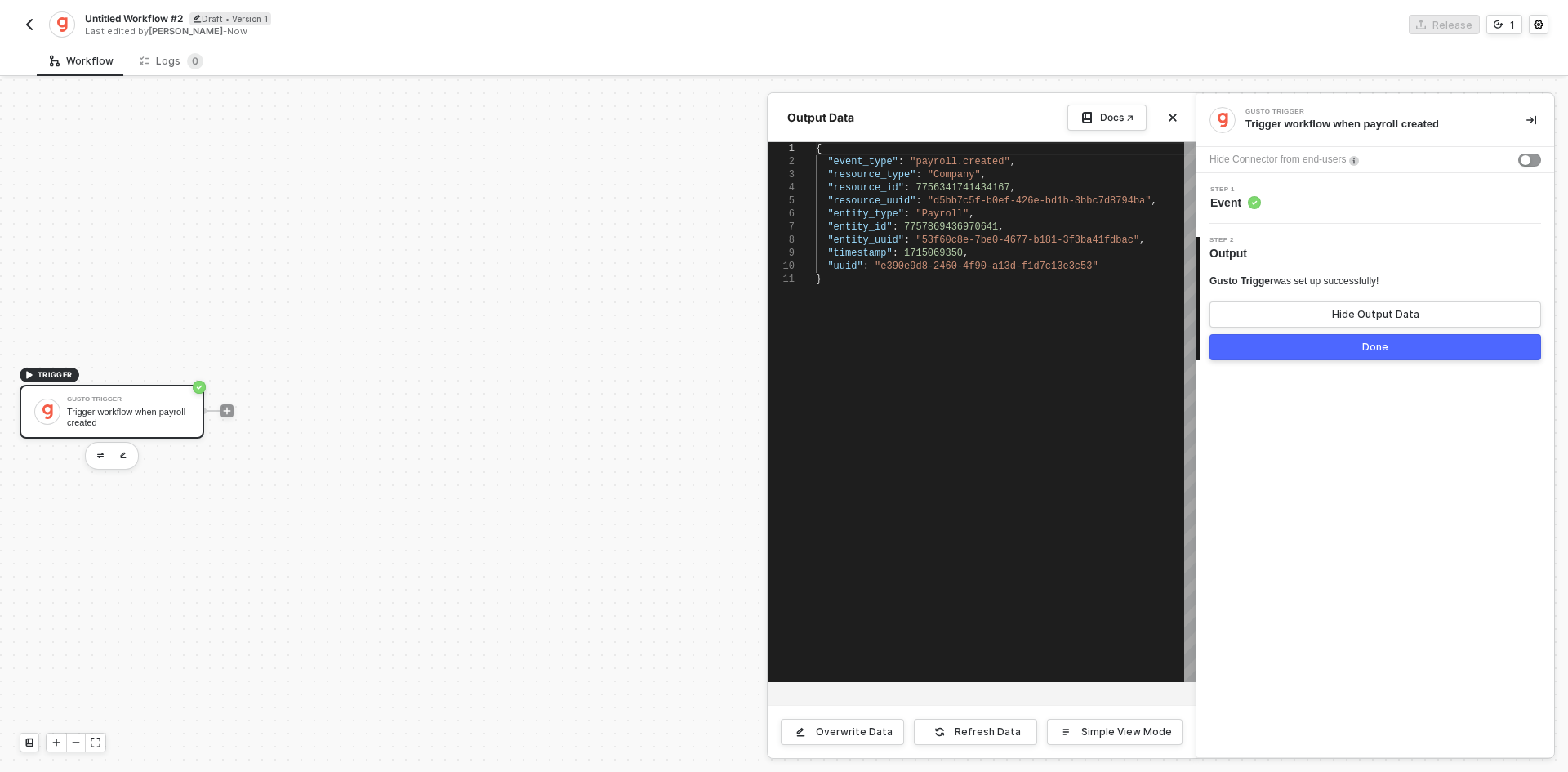
click at [224, 412] on div at bounding box center [784, 425] width 1568 height 693
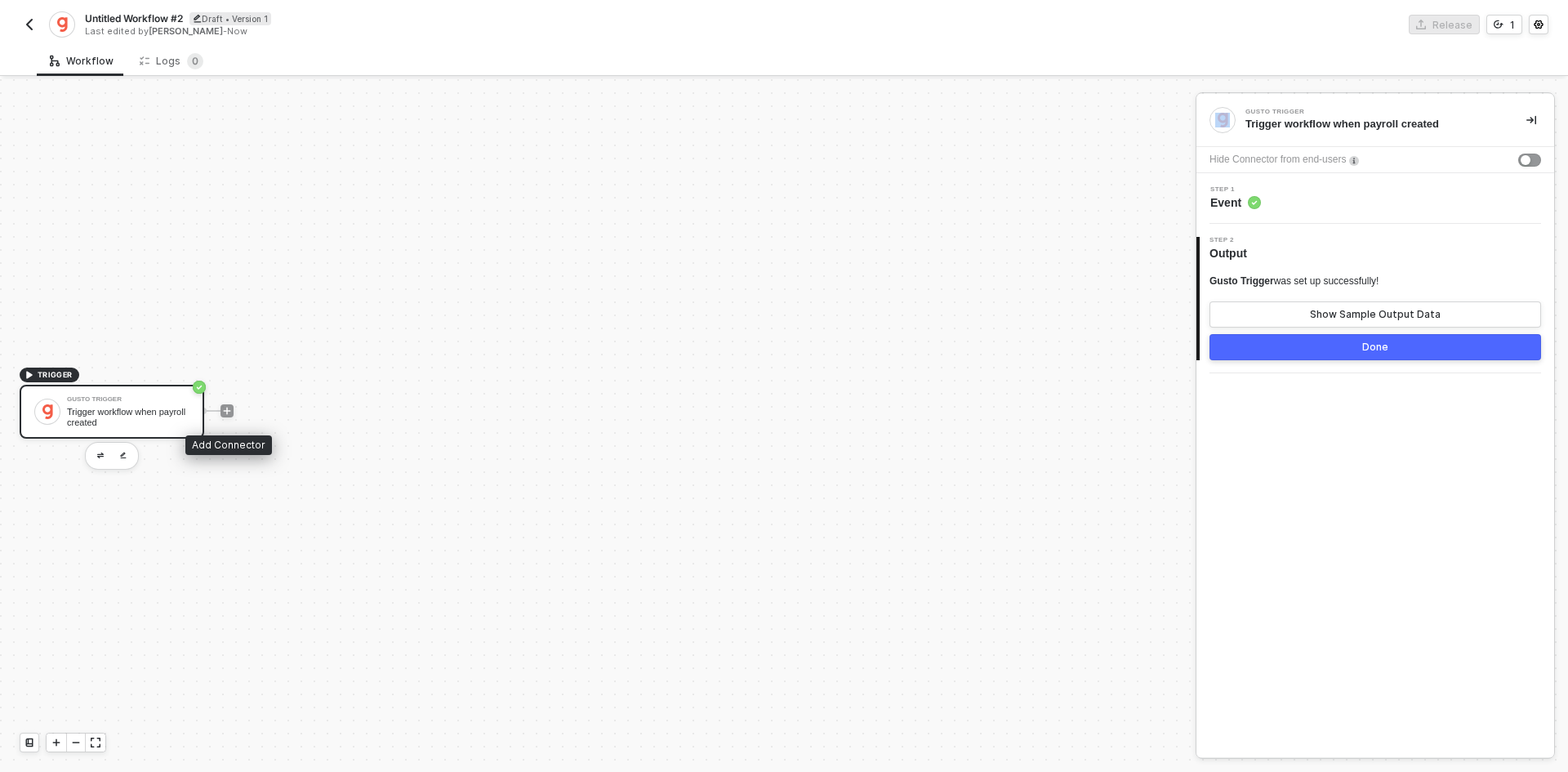
click at [224, 412] on icon "icon-play" at bounding box center [227, 411] width 10 height 10
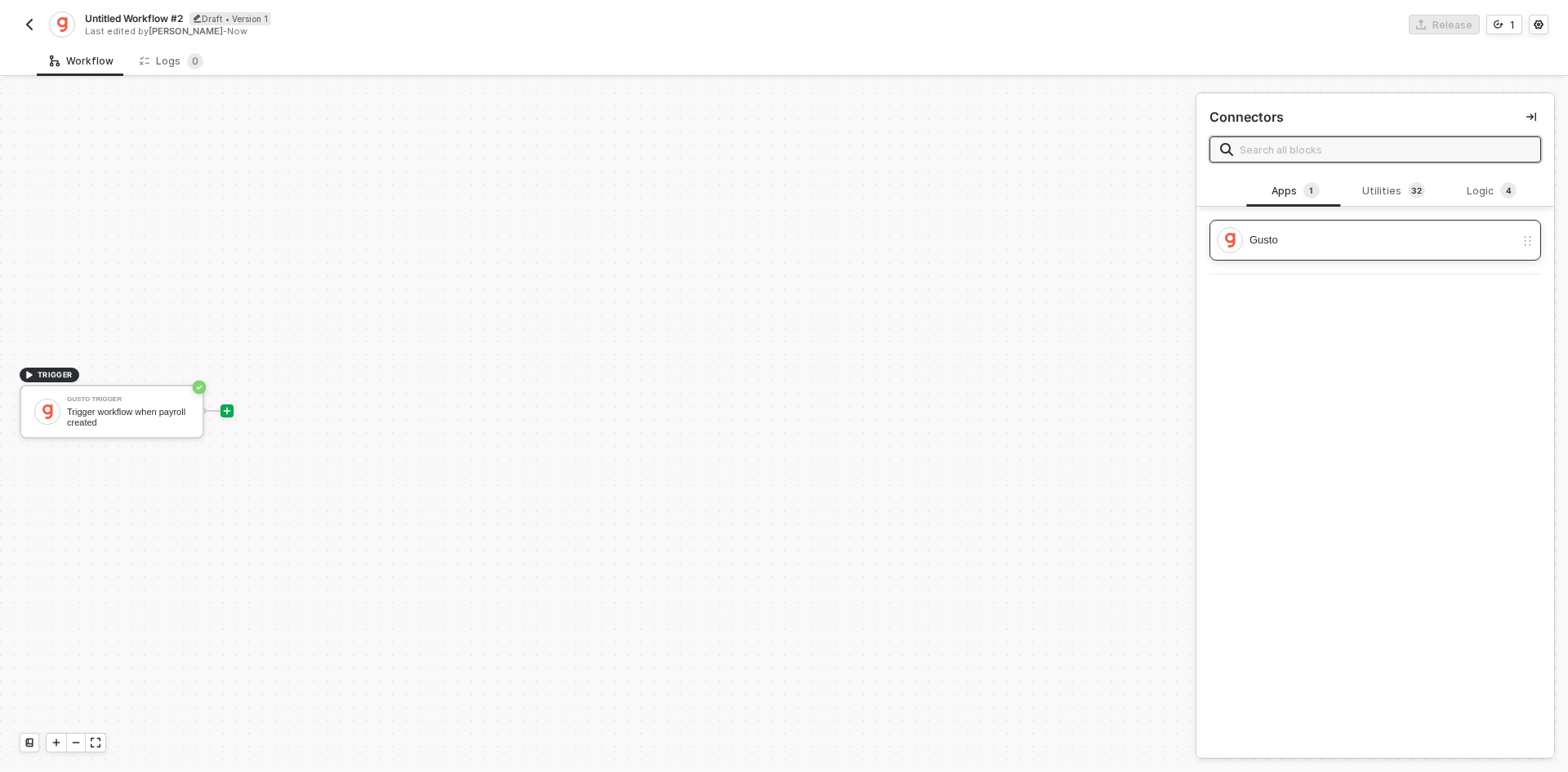
click at [1359, 237] on div "Gusto" at bounding box center [1381, 240] width 265 height 18
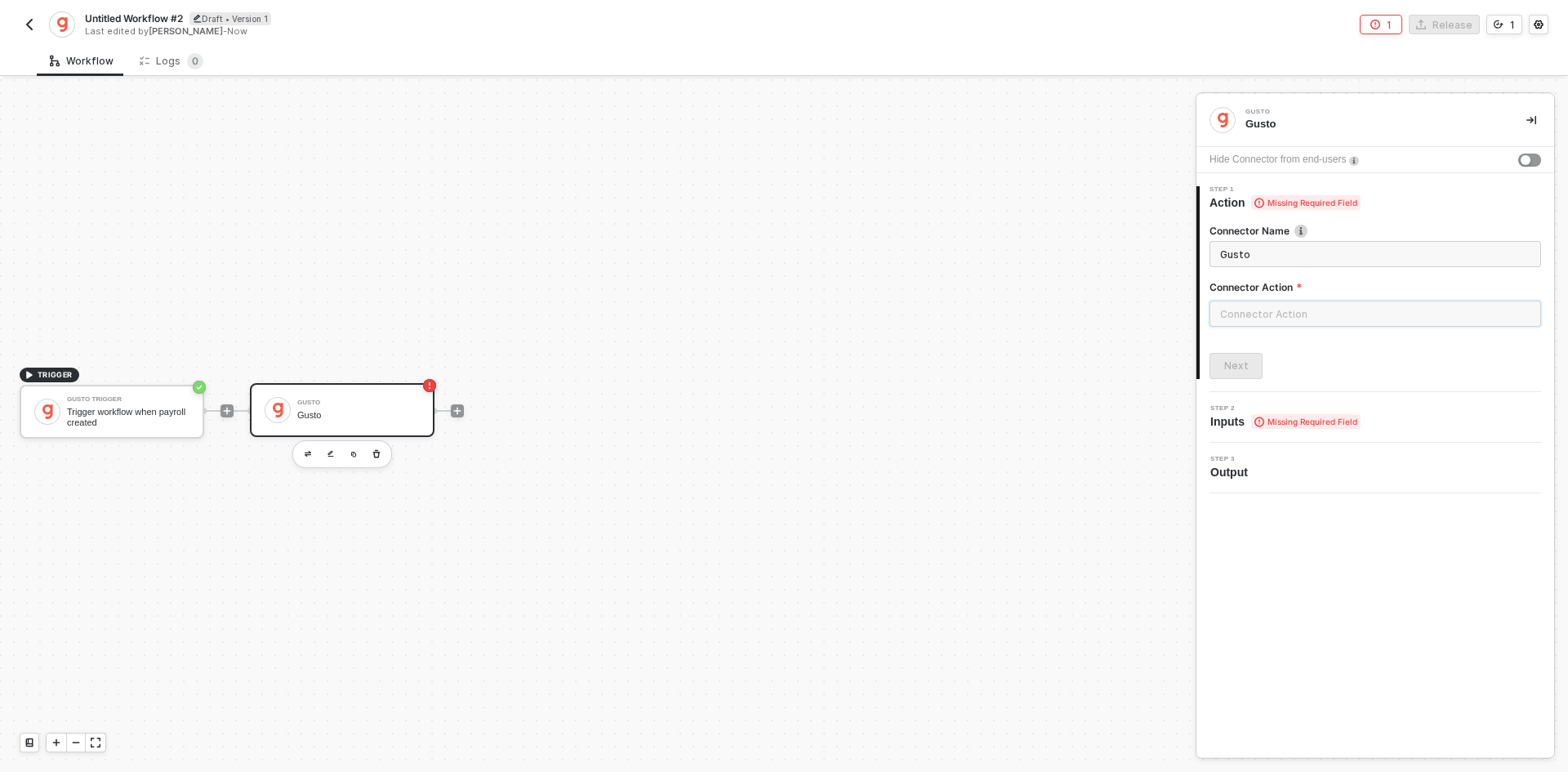
click at [1283, 326] on input "text" at bounding box center [1375, 313] width 332 height 26
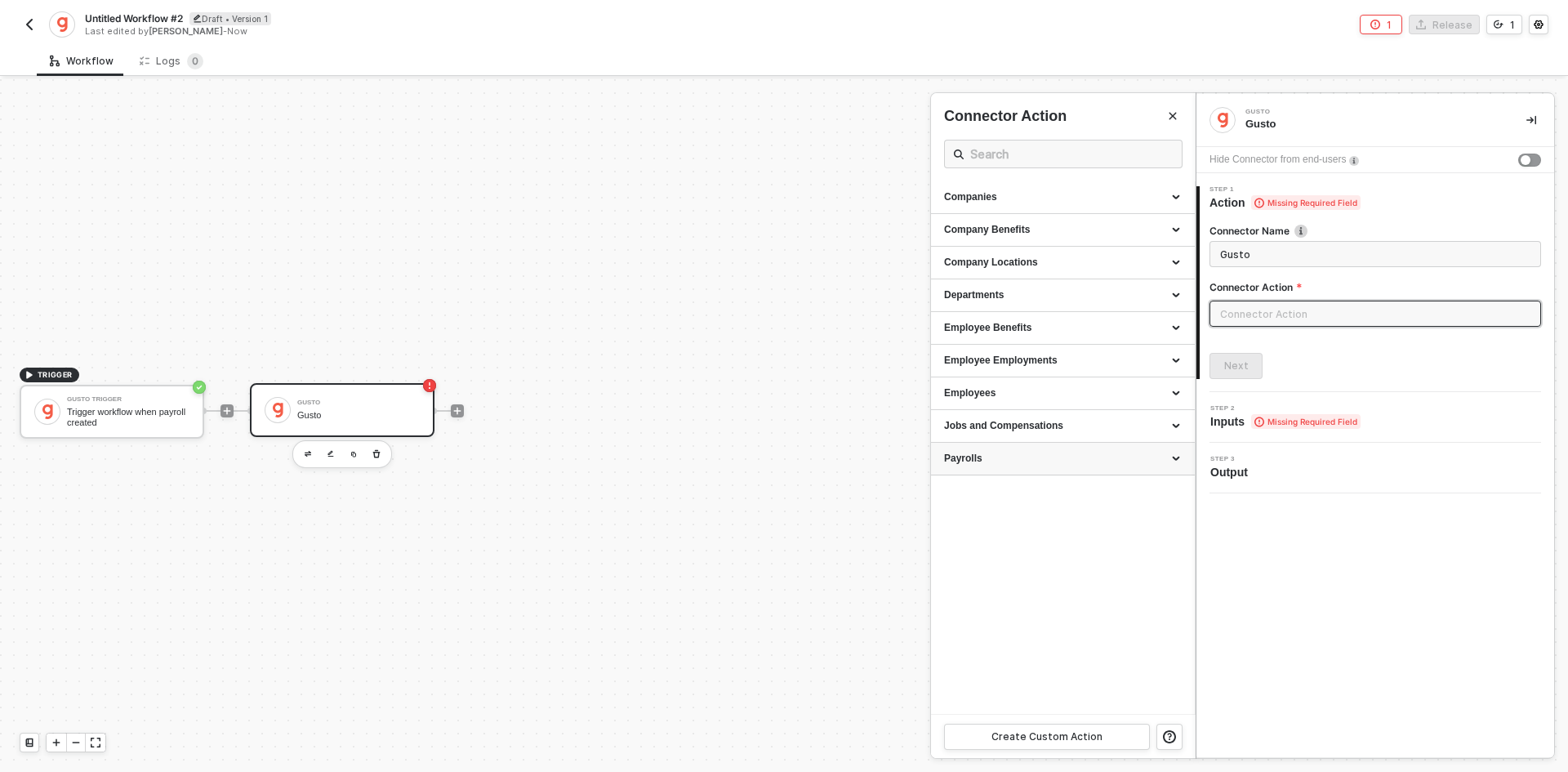
click at [991, 459] on div "Payrolls" at bounding box center [1062, 459] width 237 height 14
click at [1041, 527] on div "Retreive a Payroll" at bounding box center [1062, 530] width 237 height 14
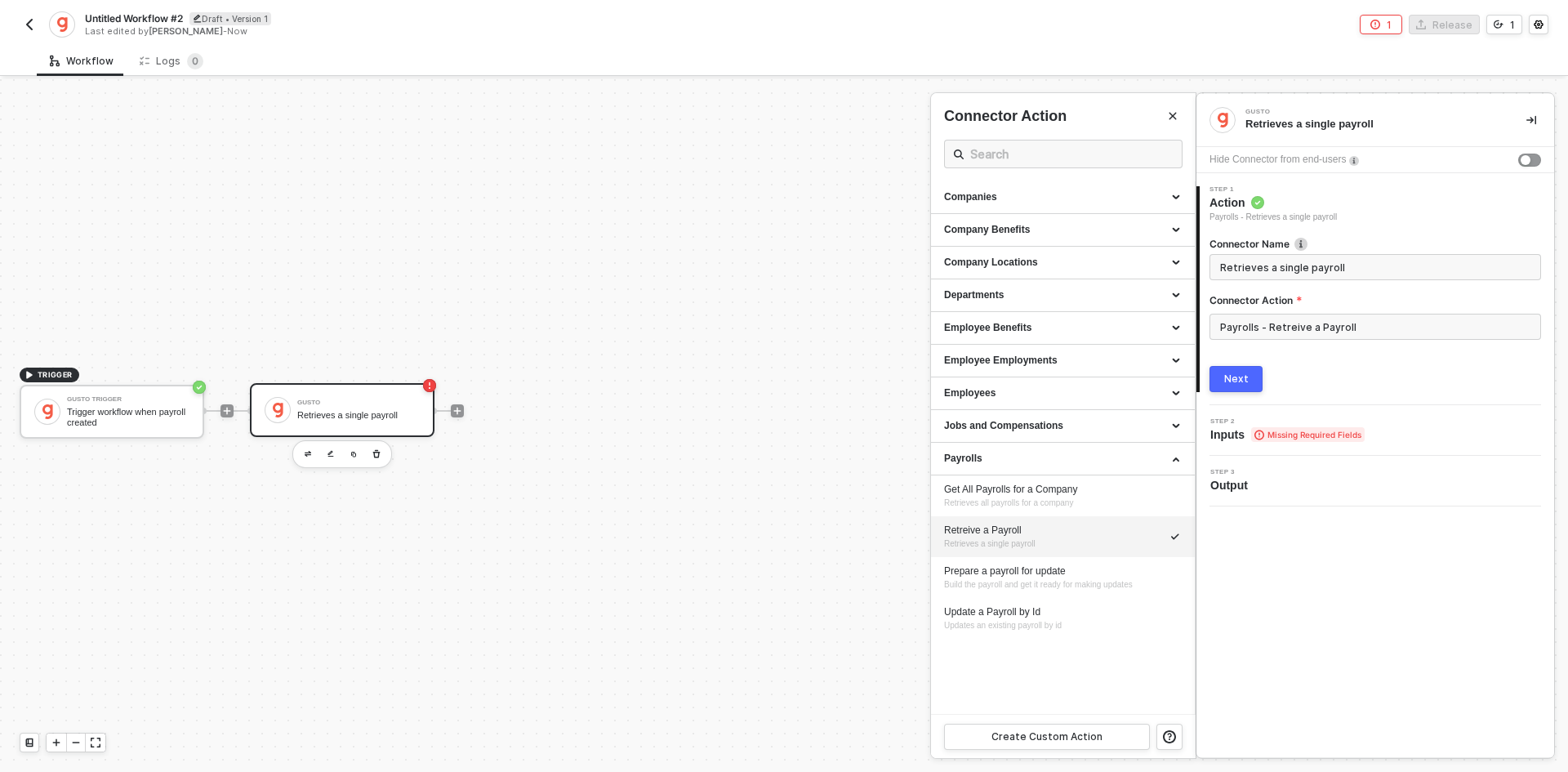
type input "Retrieves a single payroll"
type input "Payrolls - Retreive a Payroll"
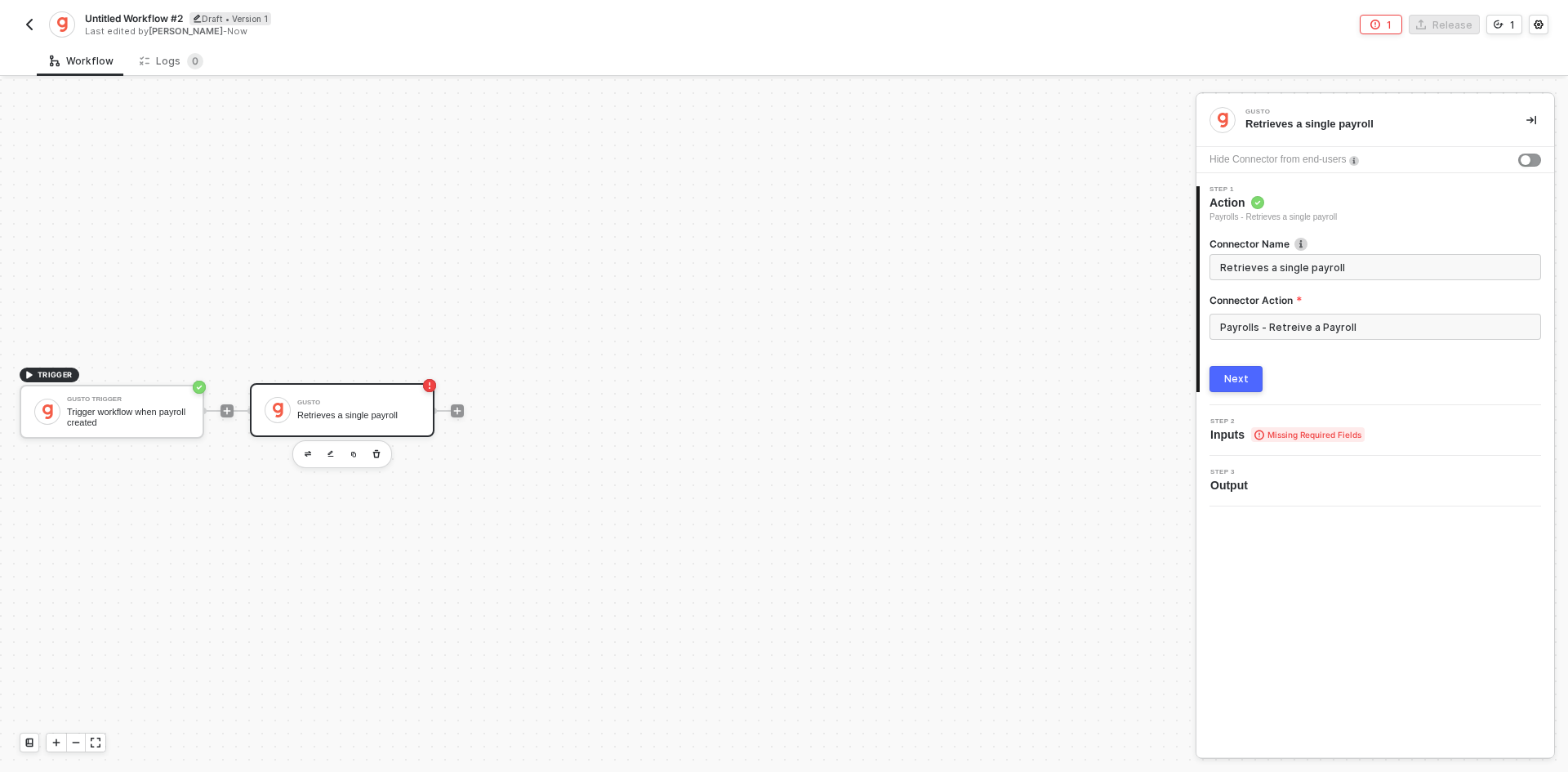
click at [1227, 362] on div "Connector Name Retrieves a single payroll Connector Action Payrolls - Retreive …" at bounding box center [1375, 308] width 332 height 168
click at [1229, 398] on div "1 Step 1 Action Payrolls - Retrieves a single payroll Connector Name Retrieves …" at bounding box center [1375, 289] width 357 height 232
click at [1231, 395] on div "1 Step 1 Action Payrolls - Retrieves a single payroll Connector Name Retrieves …" at bounding box center [1375, 289] width 357 height 232
click at [1233, 376] on div "Next" at bounding box center [1236, 379] width 24 height 13
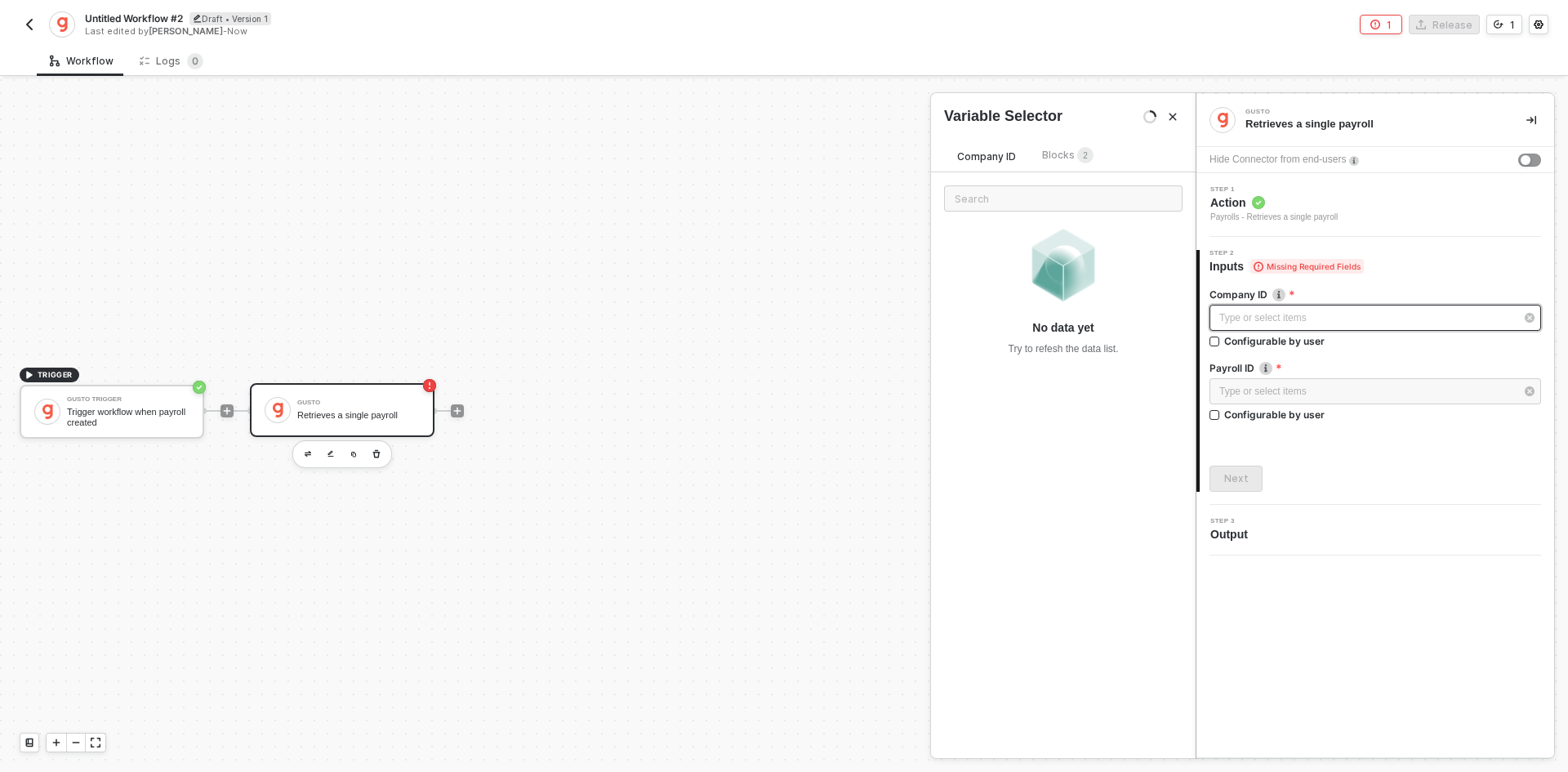
click at [1246, 326] on div "Type or select items ﻿" at bounding box center [1375, 318] width 332 height 26
click at [1048, 161] on div "Blocks 2" at bounding box center [1067, 156] width 52 height 18
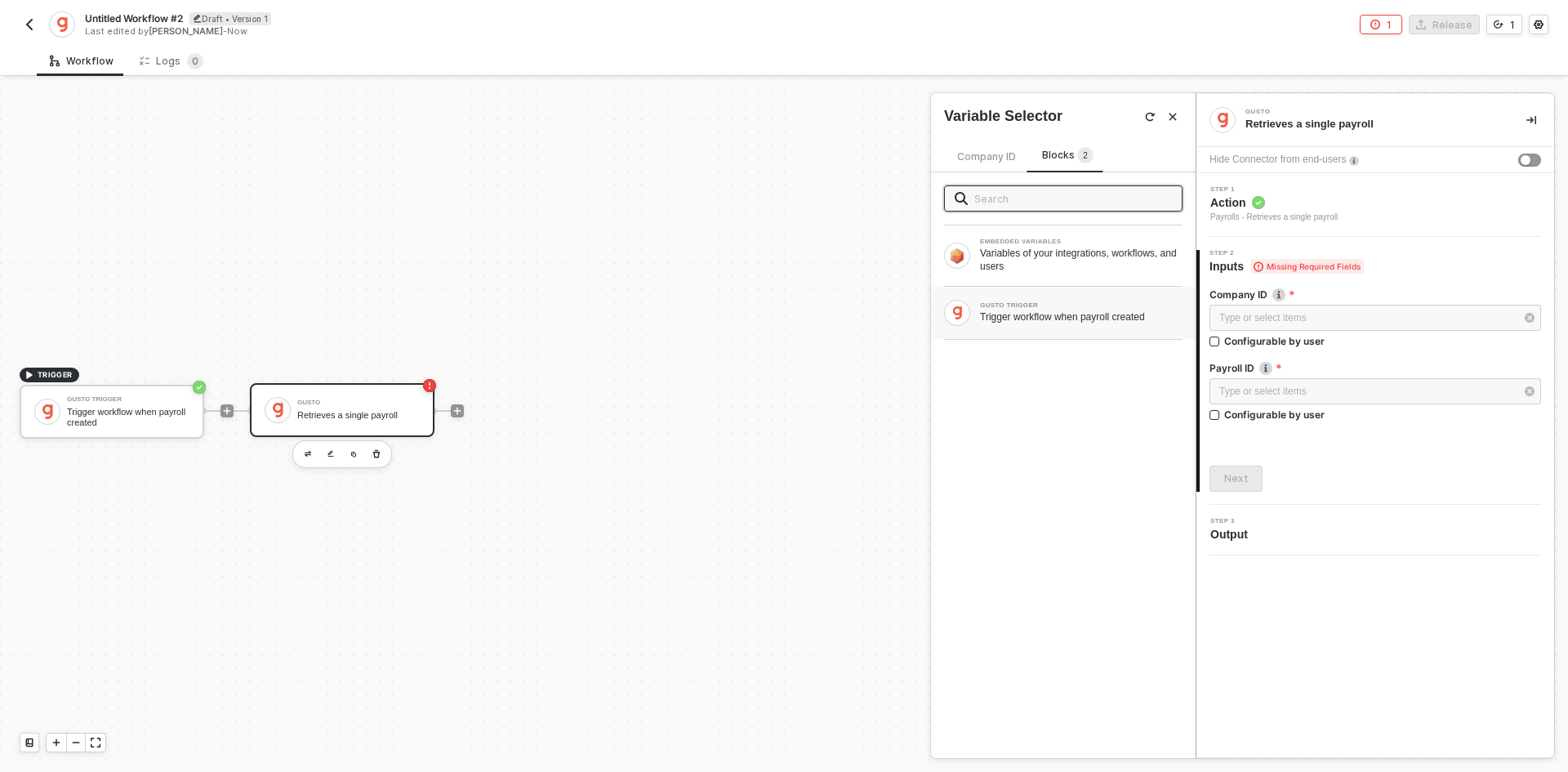
click at [1017, 309] on div "GUSTO TRIGGER Trigger workflow when payroll created" at bounding box center [1081, 313] width 202 height 21
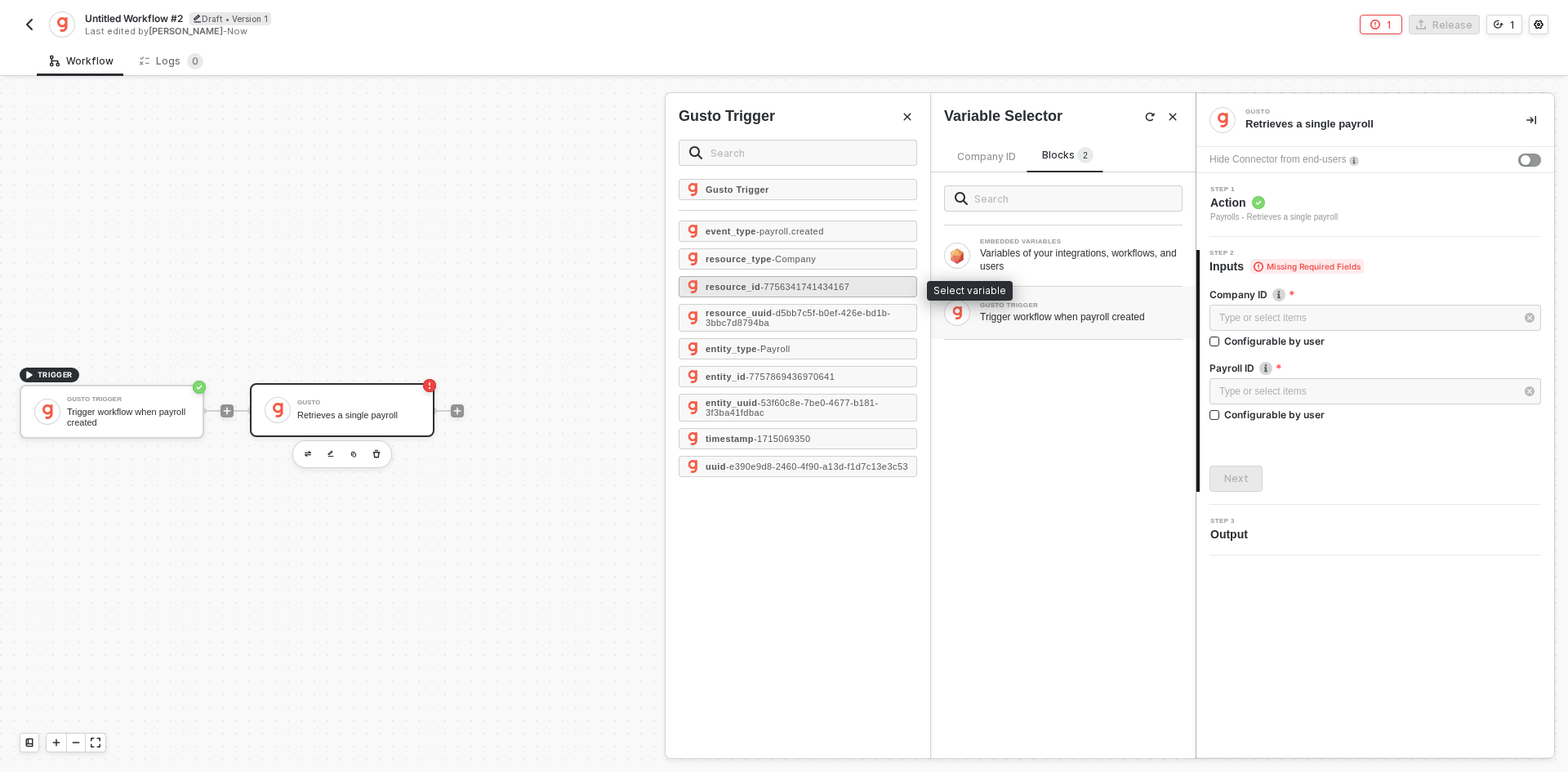
click at [866, 288] on div "resource_id - 7756341741434167" at bounding box center [797, 286] width 238 height 21
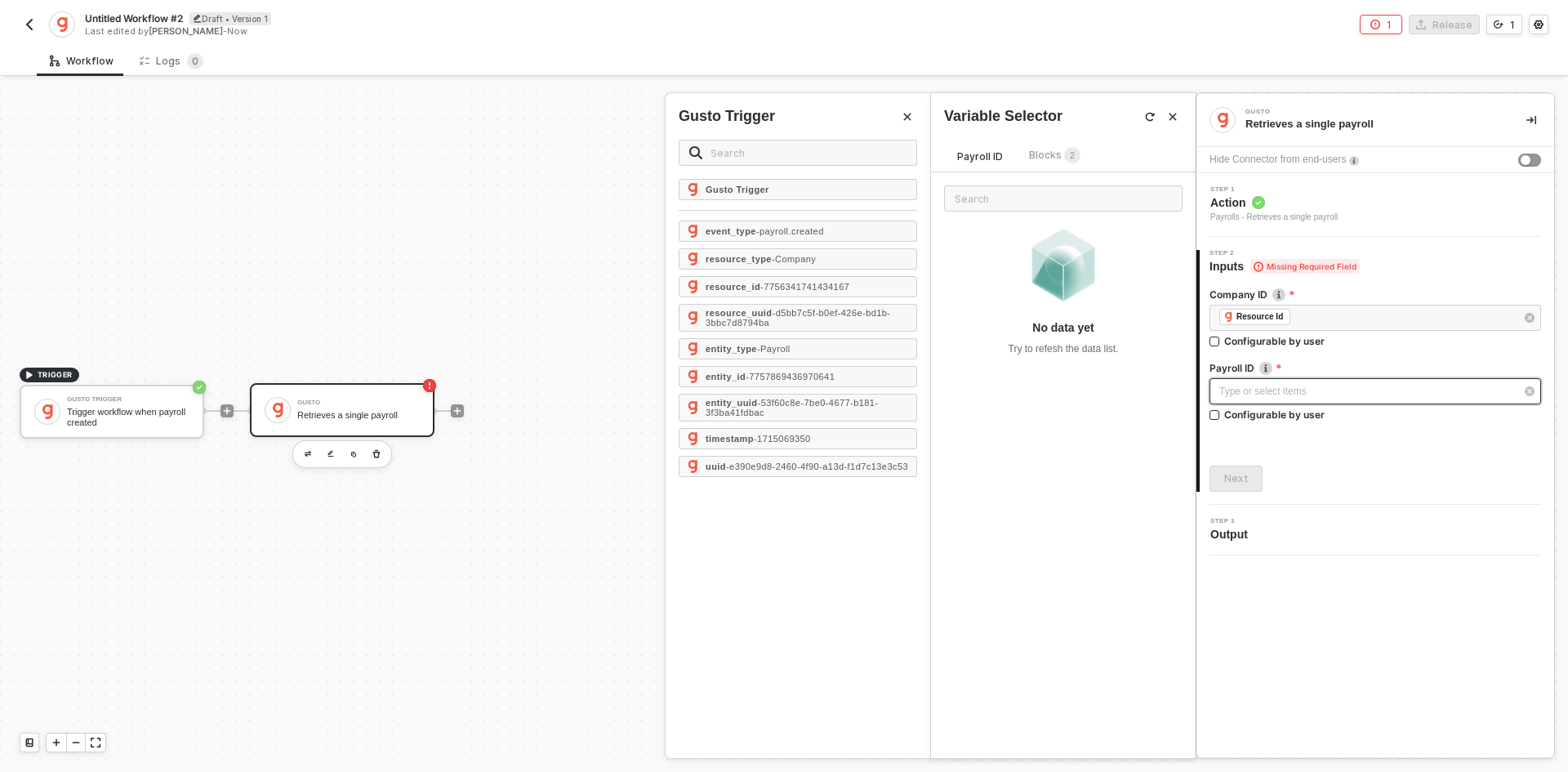
click at [1225, 404] on div "Type or select items ﻿" at bounding box center [1375, 391] width 332 height 26
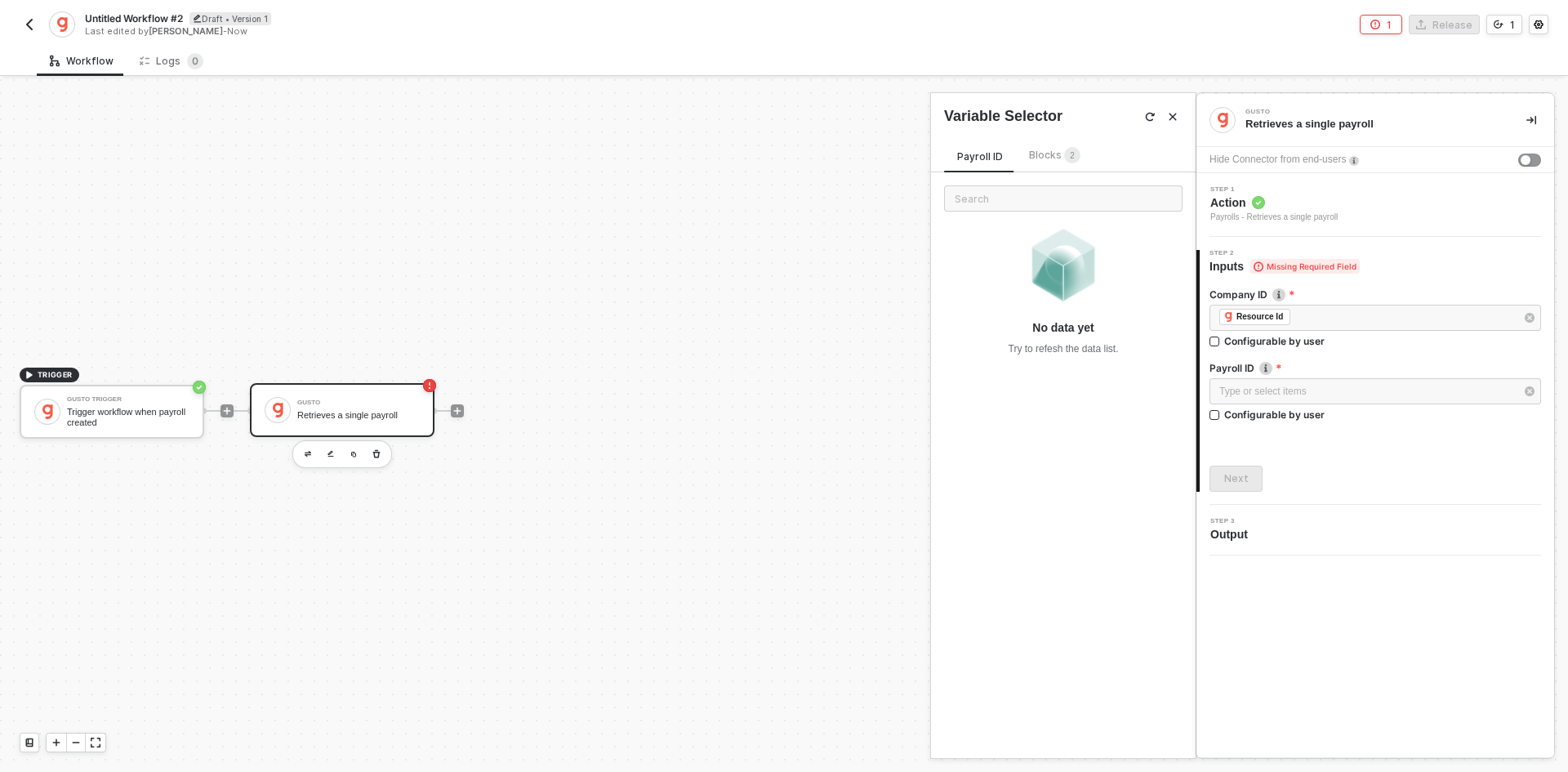
click at [1051, 161] on div "Blocks 2" at bounding box center [1055, 156] width 52 height 18
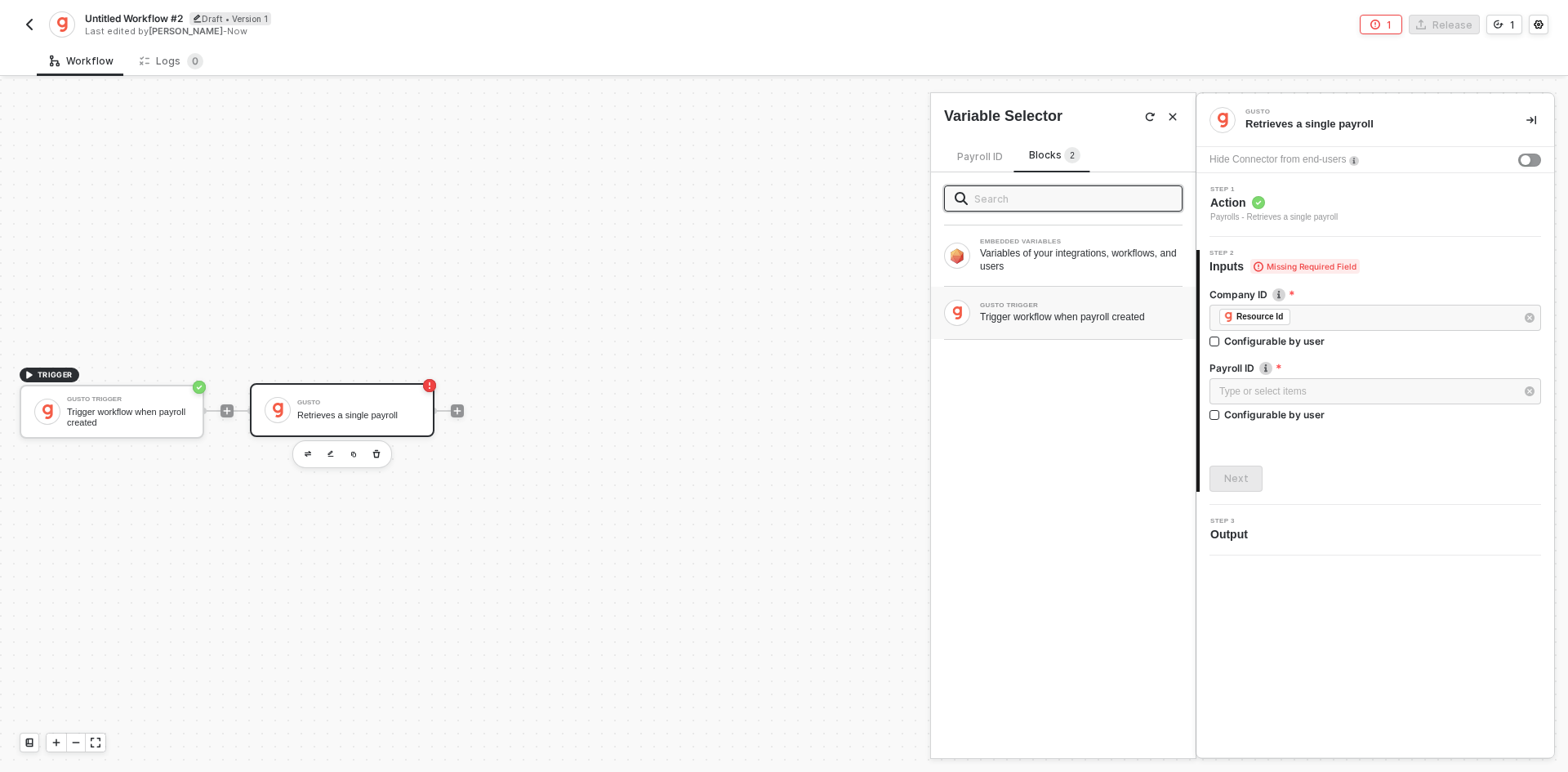
click at [1073, 313] on div "Trigger workflow when payroll created" at bounding box center [1081, 317] width 202 height 13
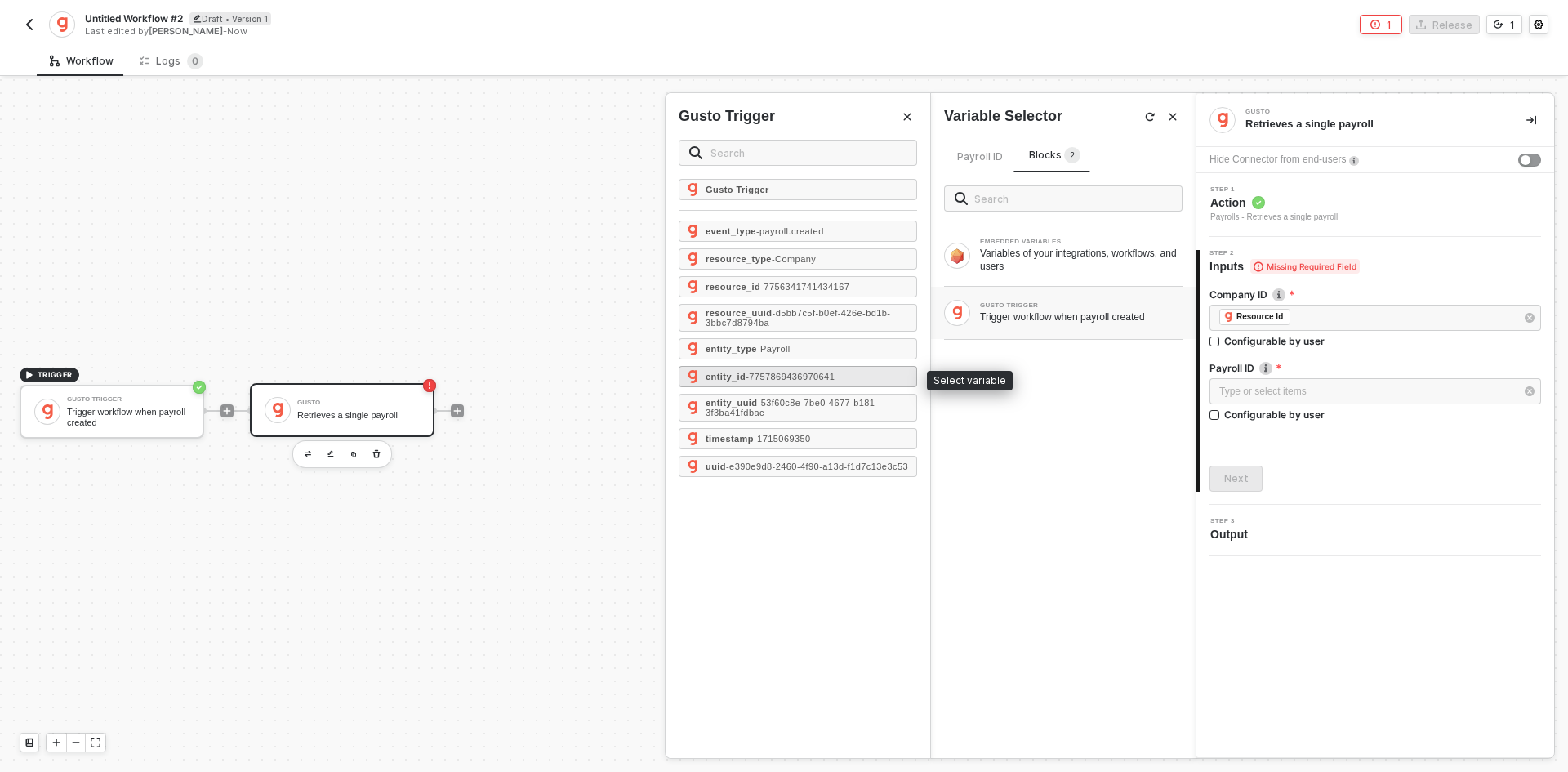
click at [872, 375] on div "entity_id - 7757869436970641" at bounding box center [797, 376] width 238 height 21
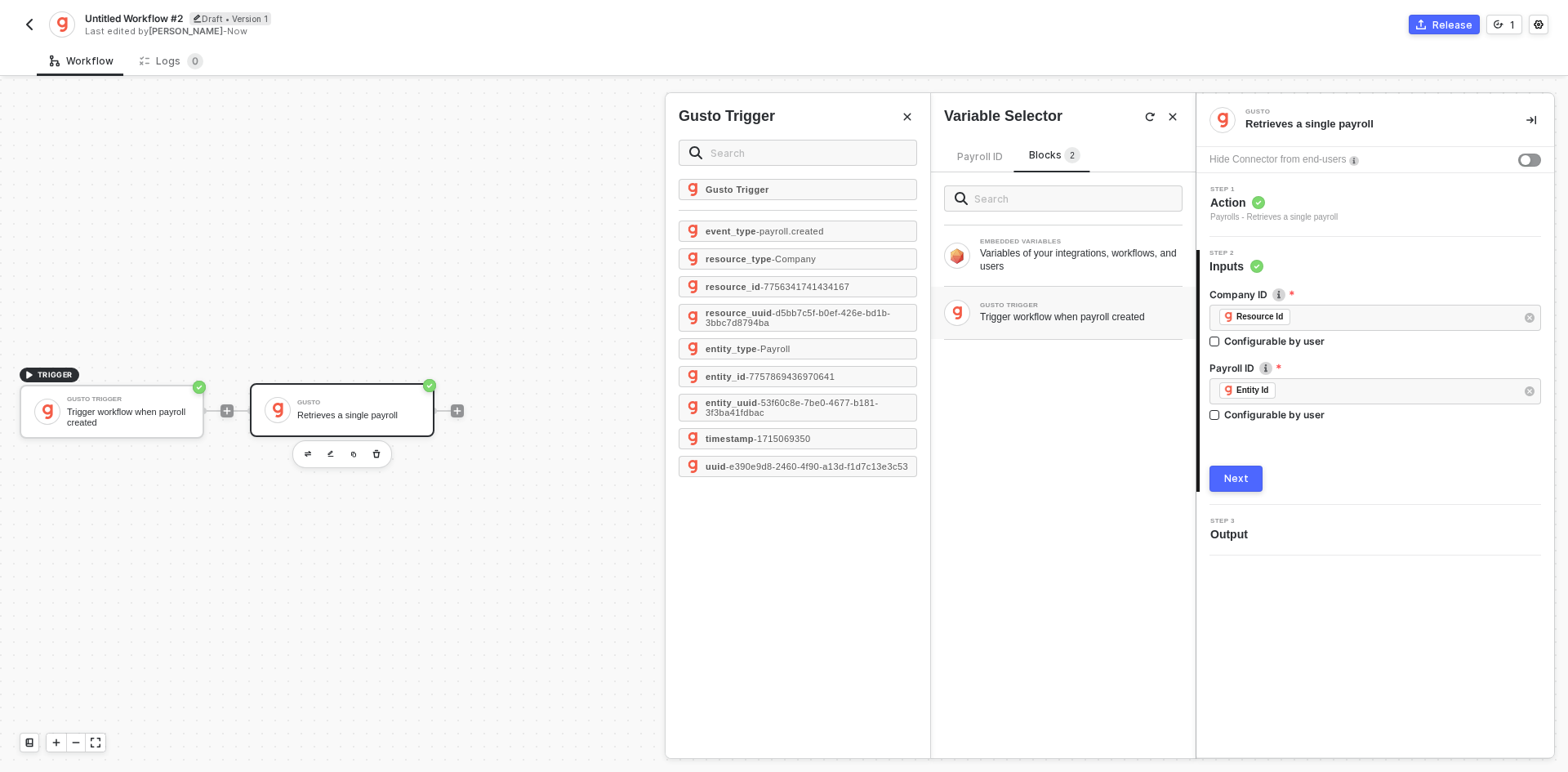
click at [1226, 491] on button "Next" at bounding box center [1236, 479] width 53 height 26
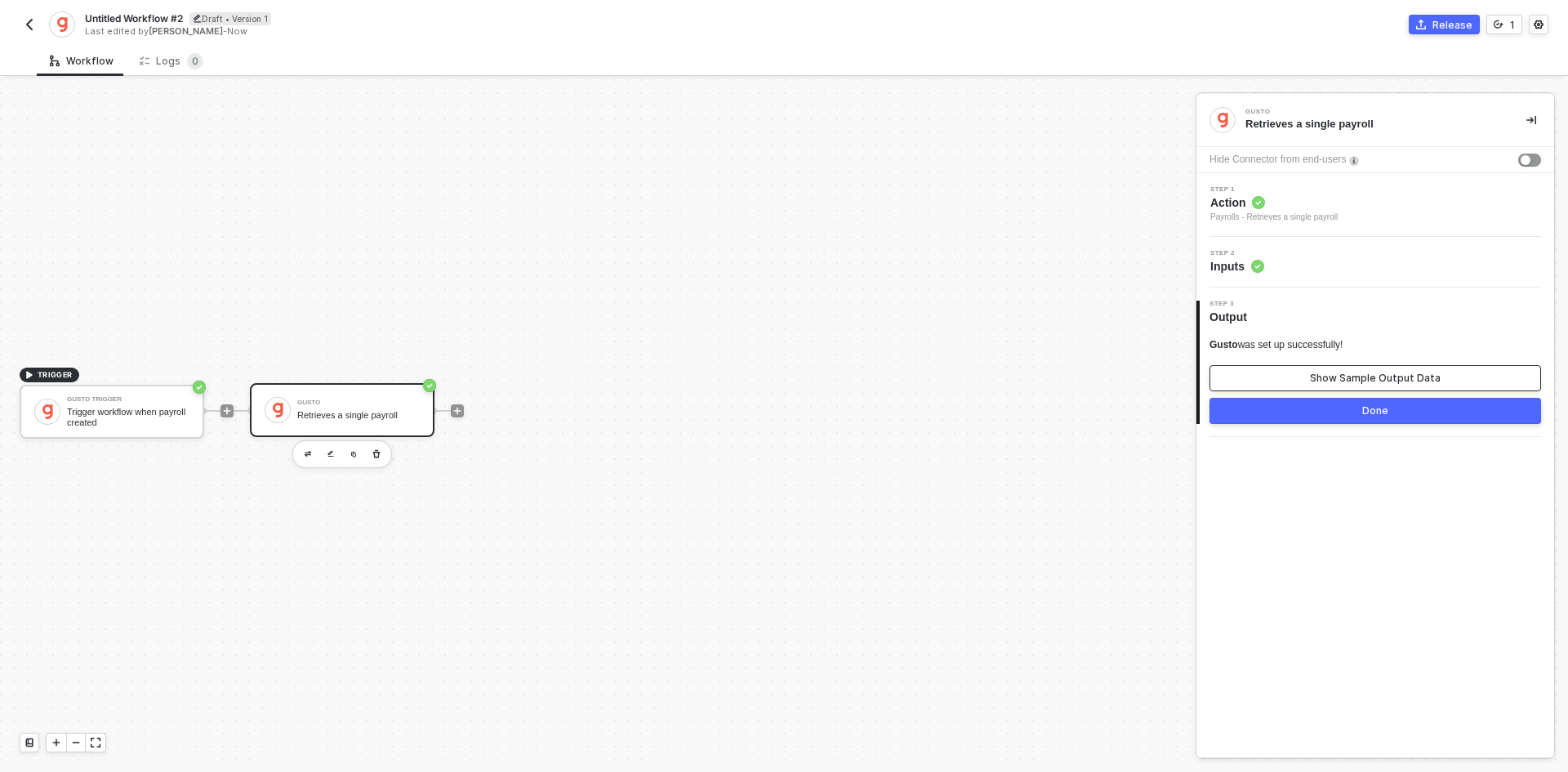
click at [1304, 380] on button "Show Sample Output Data" at bounding box center [1375, 378] width 332 height 26
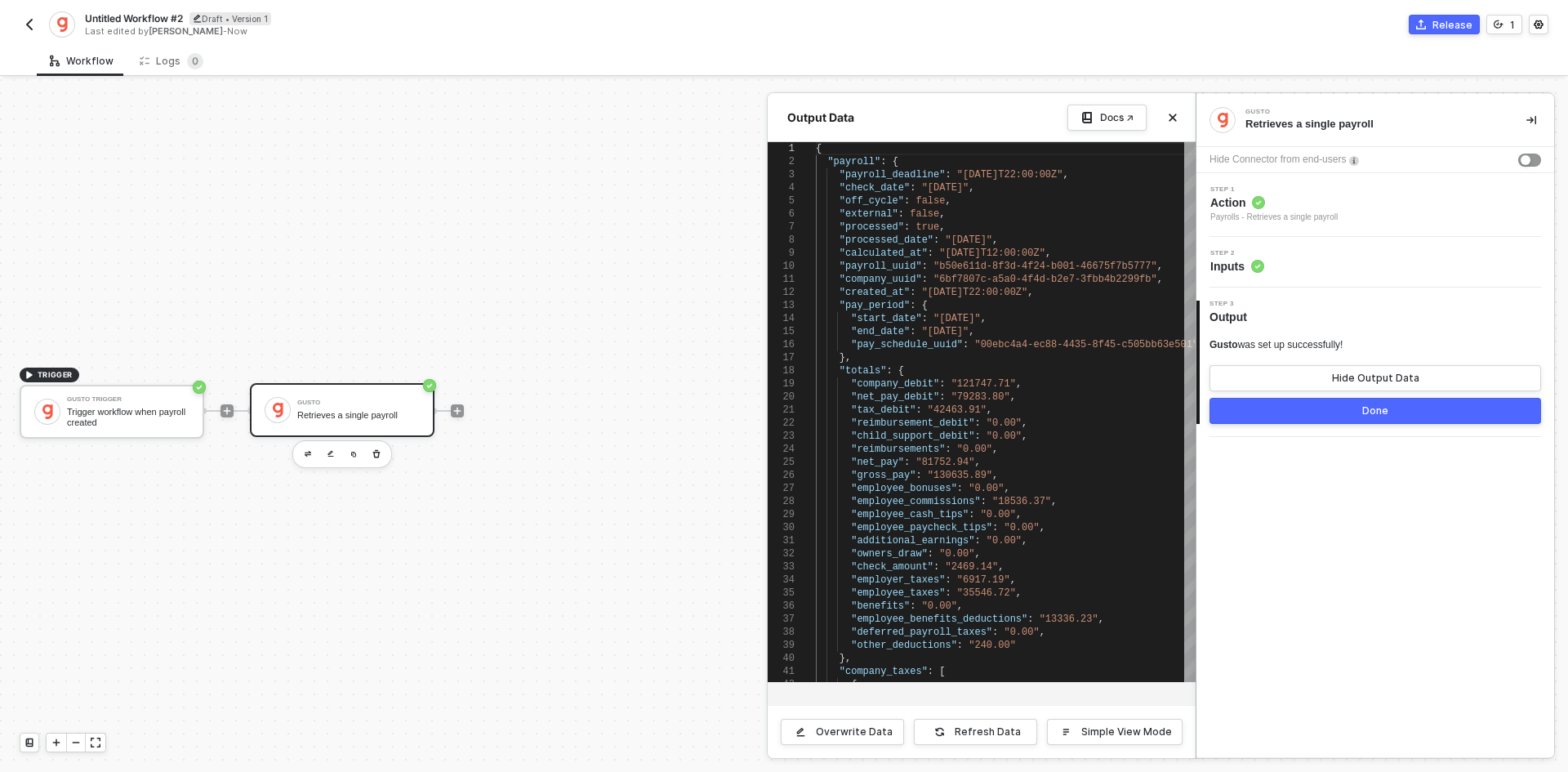
click at [462, 414] on div at bounding box center [784, 425] width 1568 height 693
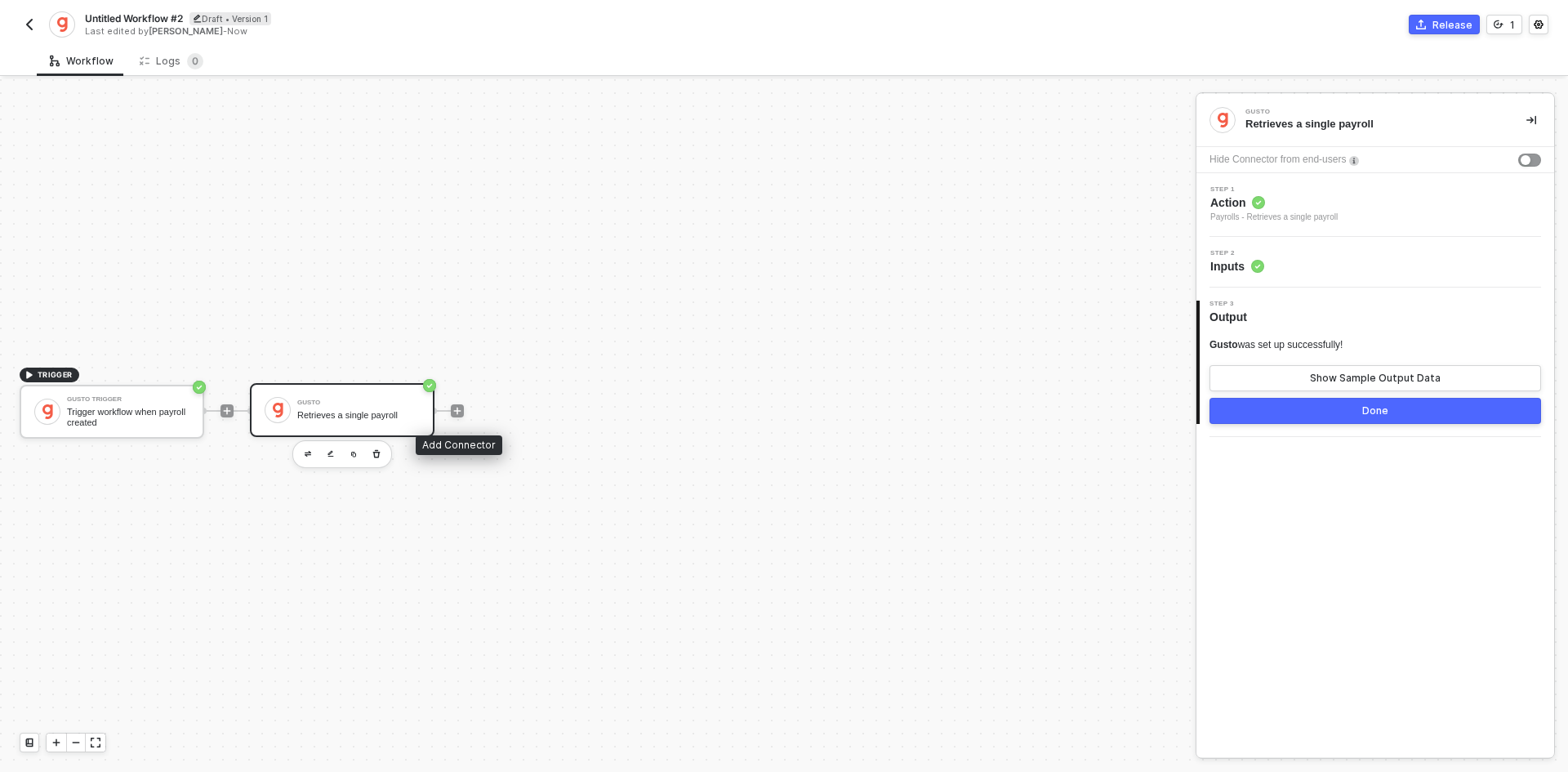
click at [462, 414] on icon "icon-play" at bounding box center [457, 411] width 10 height 10
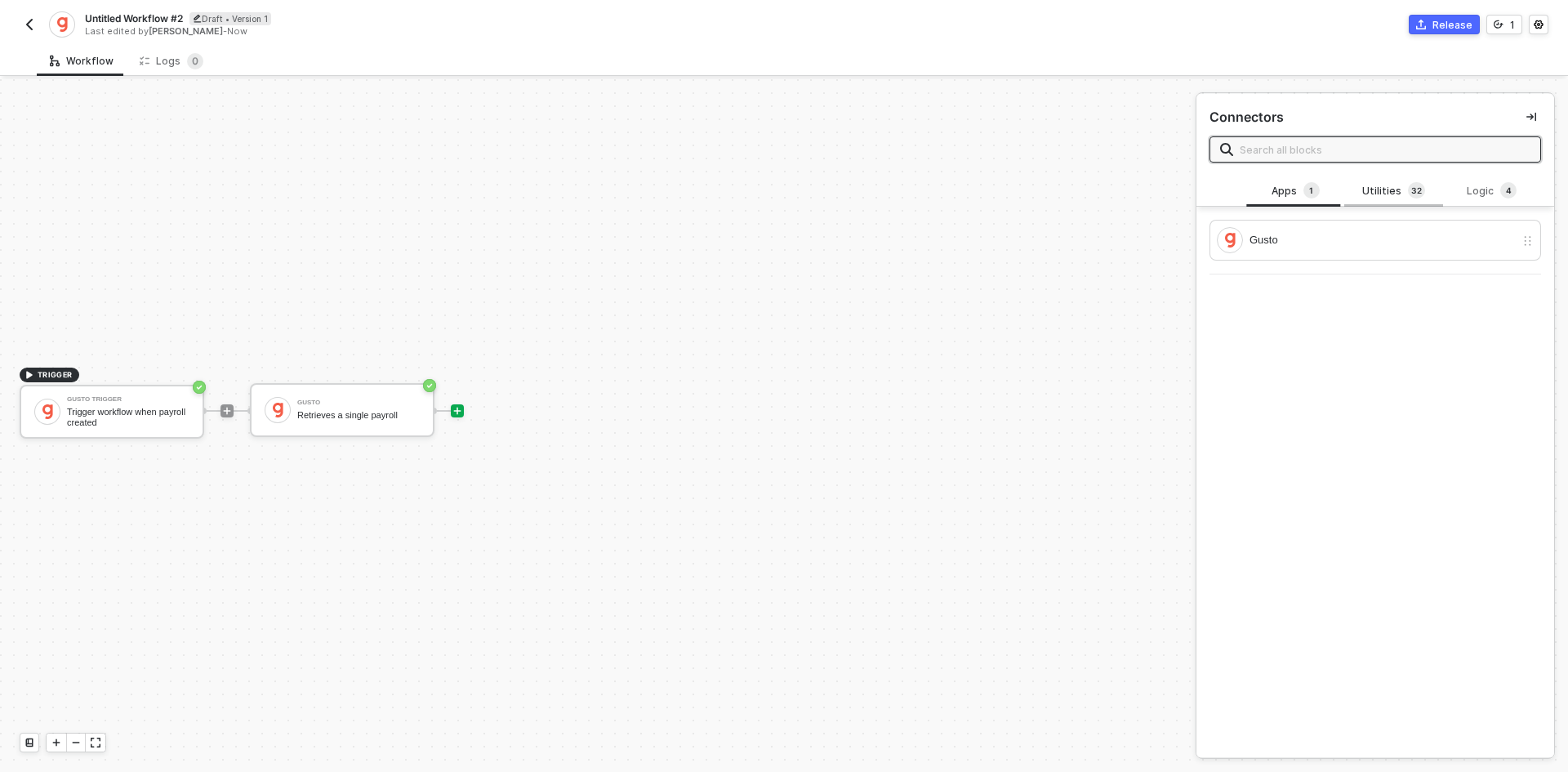
click at [1371, 198] on div "Utilities 3 2" at bounding box center [1393, 192] width 72 height 18
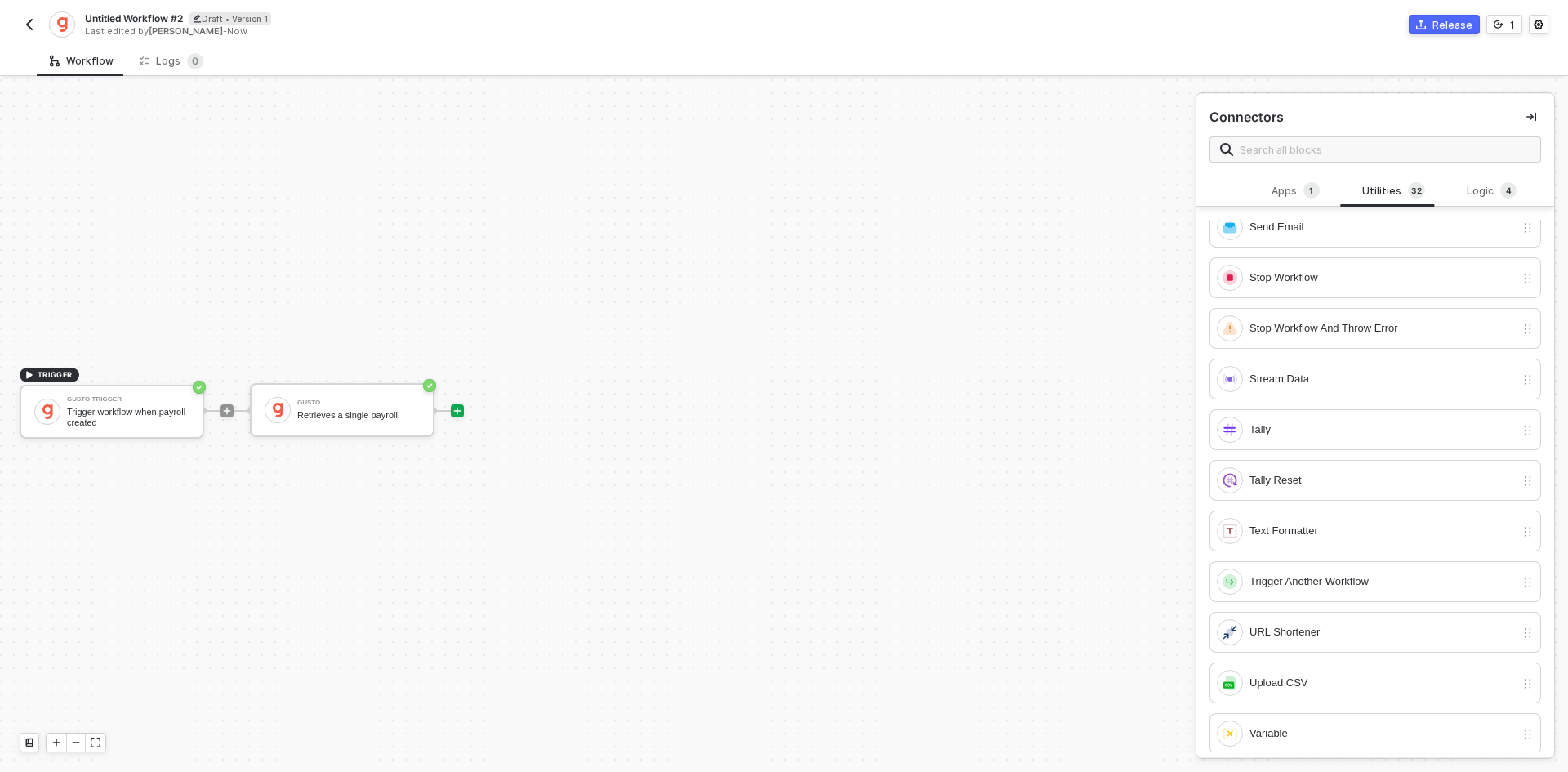
scroll to position [1089, 0]
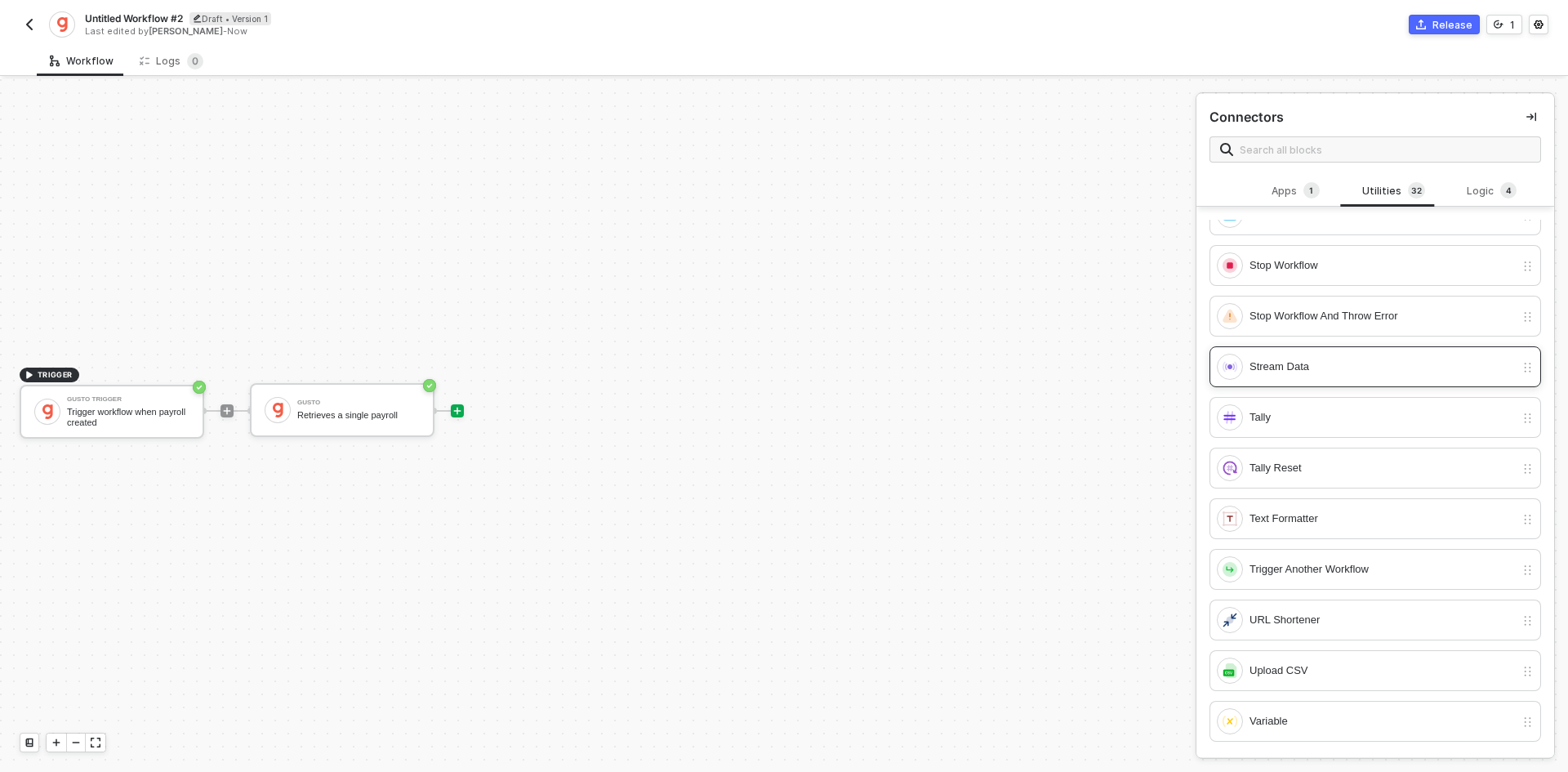
click at [1301, 376] on div "Stream Data" at bounding box center [1366, 366] width 298 height 26
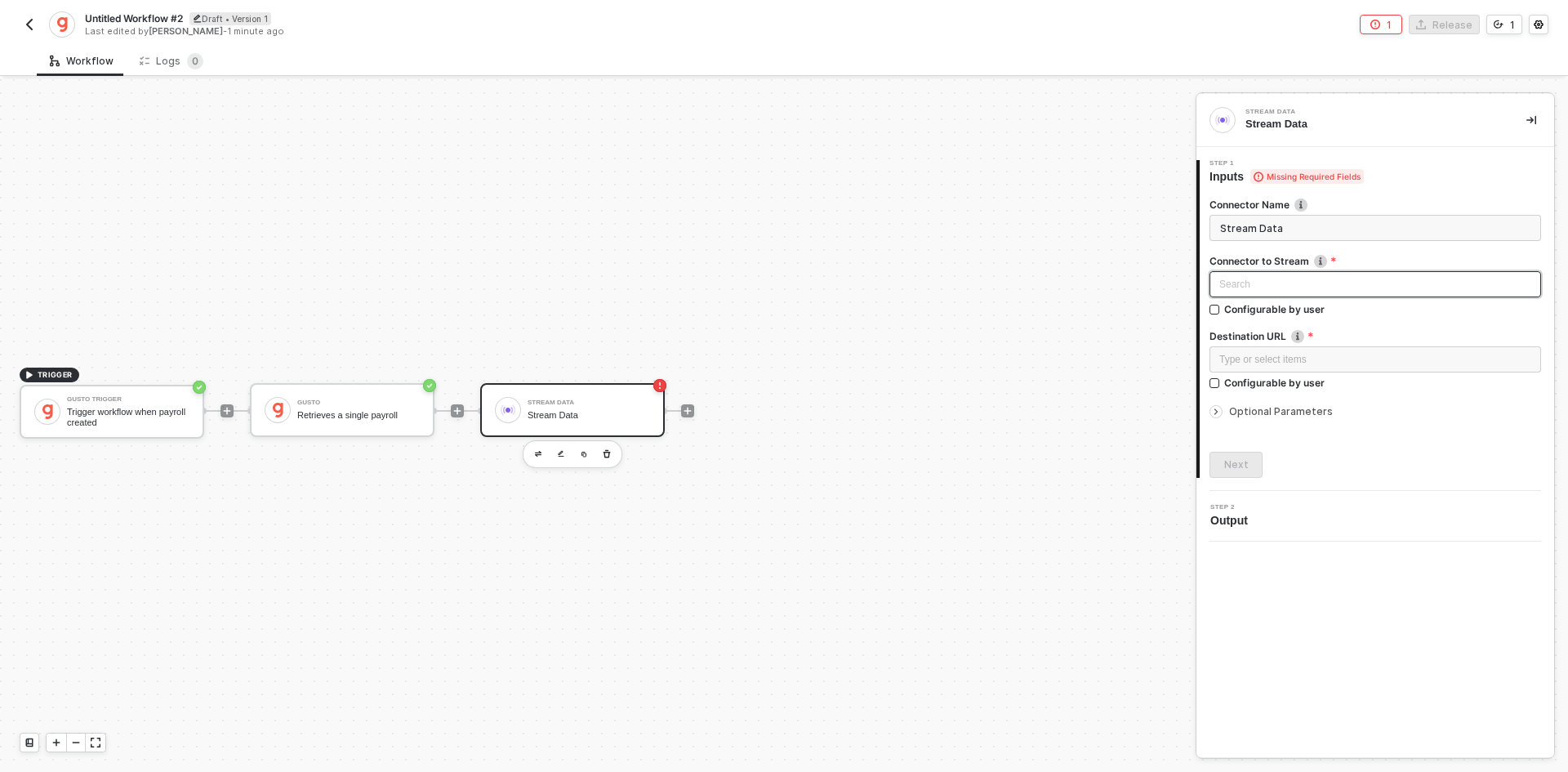
click at [1276, 291] on input "search" at bounding box center [1375, 283] width 312 height 24
click at [1272, 341] on div "Gusto" at bounding box center [1375, 343] width 306 height 18
click at [1272, 374] on div "Type or select items ﻿" at bounding box center [1375, 361] width 332 height 29
click at [1271, 350] on div "Type or select items ﻿" at bounding box center [1375, 359] width 332 height 26
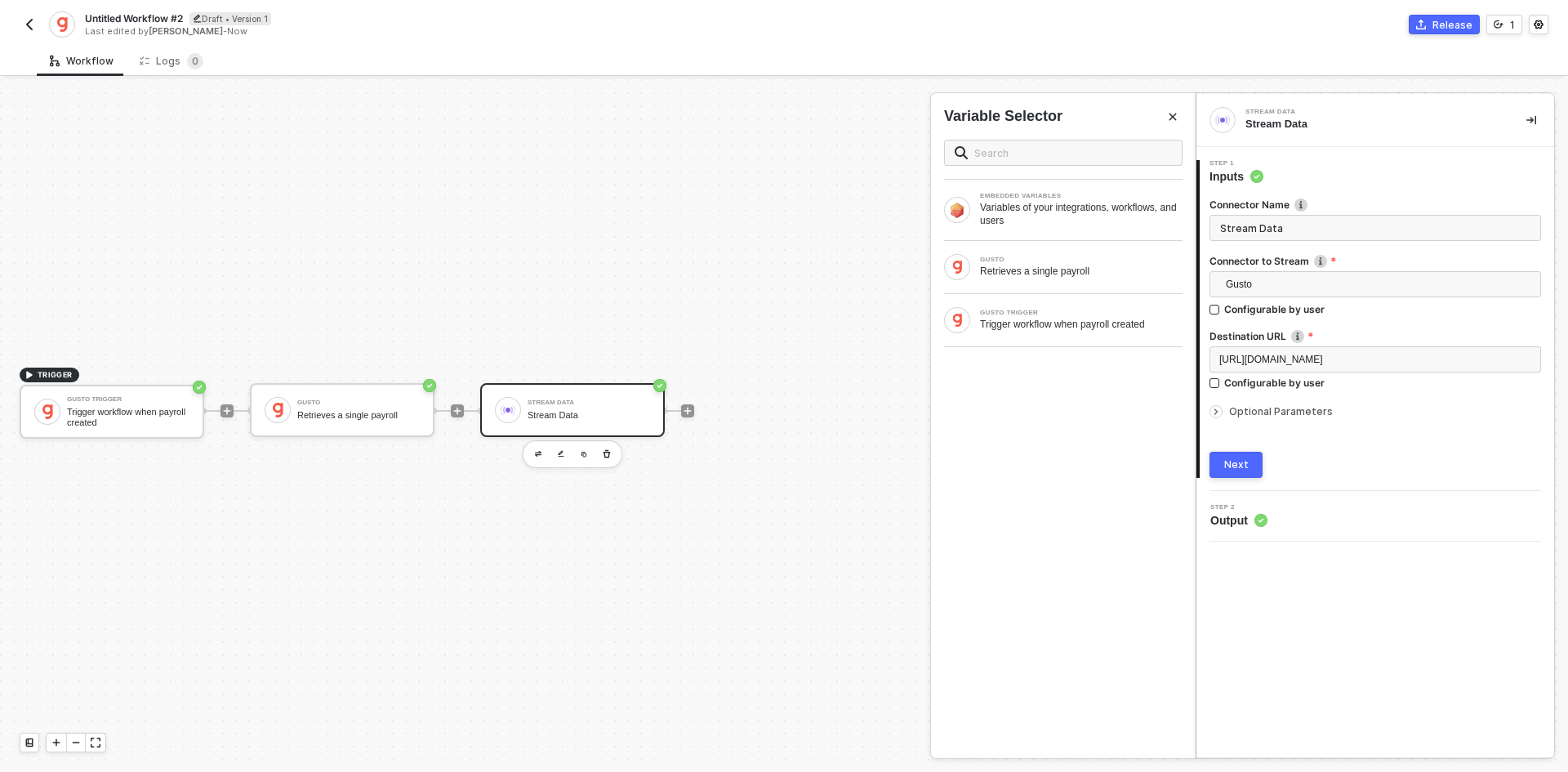
click at [1245, 464] on div "Next" at bounding box center [1236, 465] width 24 height 13
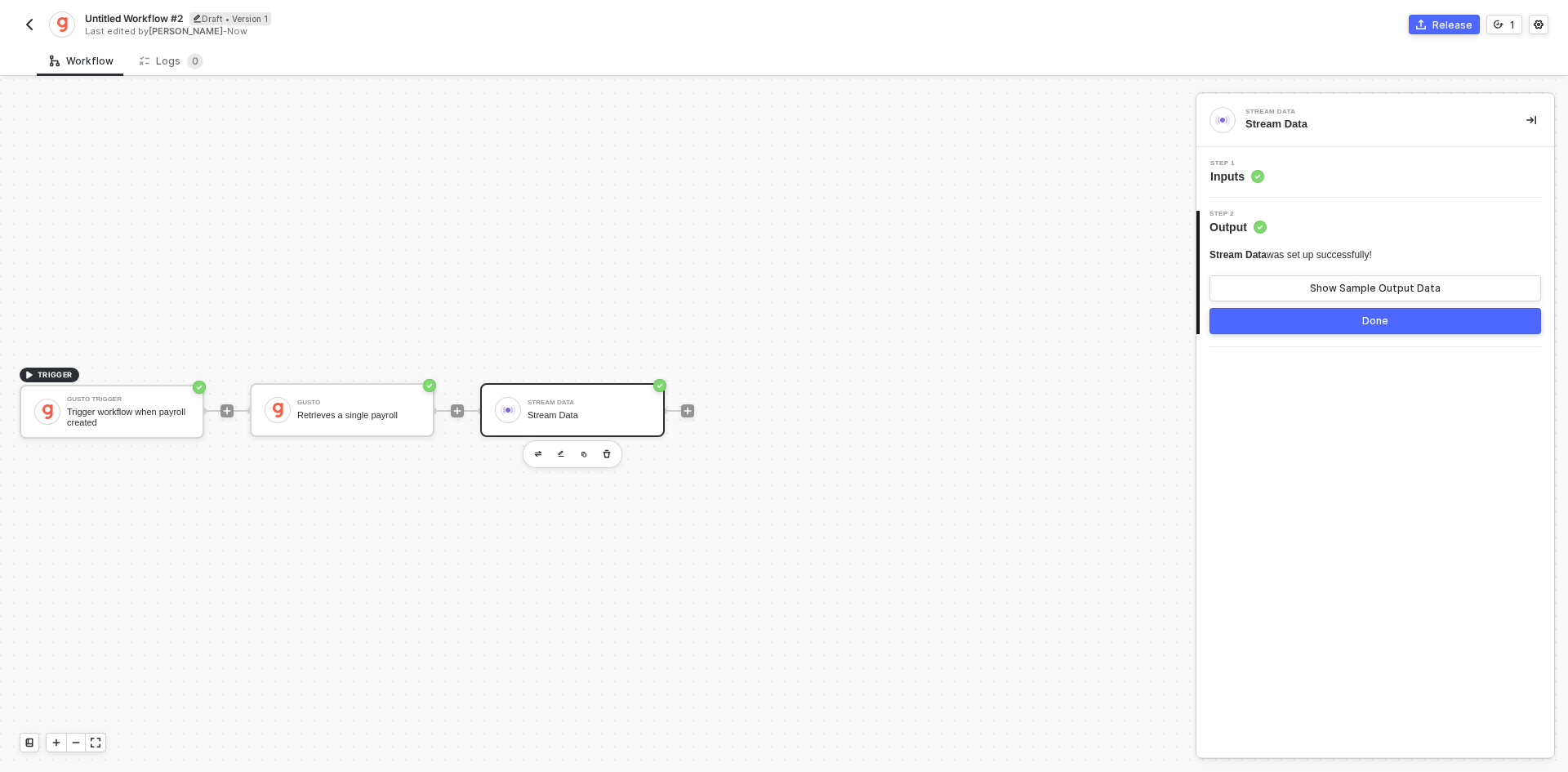
click at [142, 13] on span "Untitled Workflow #2" at bounding box center [134, 18] width 98 height 14
click at [142, 13] on input "Untitled Workflow #2" at bounding box center [223, 19] width 277 height 20
type input "Live Payroll Sync"
click at [376, 22] on div "Save" at bounding box center [386, 18] width 24 height 14
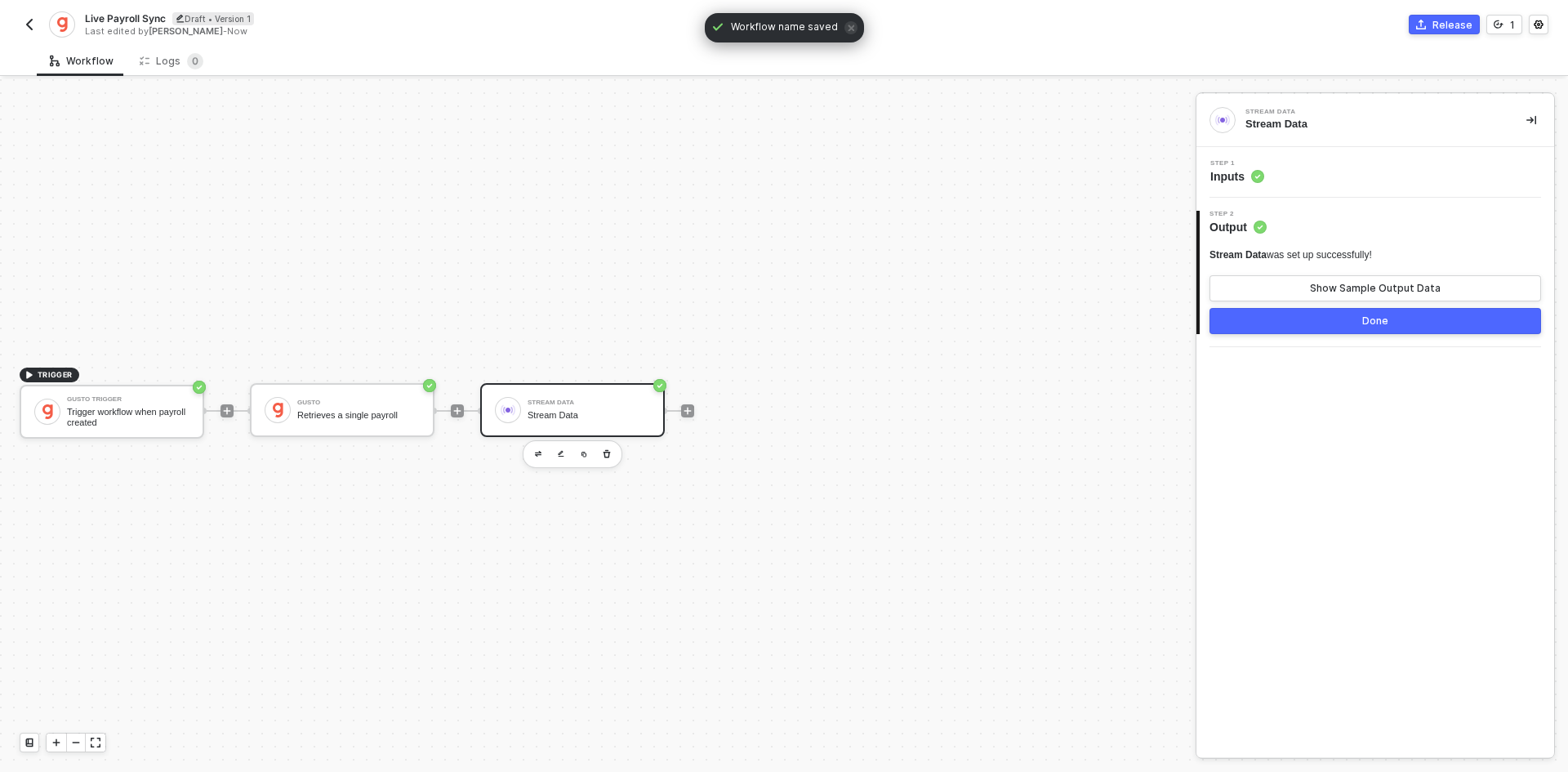
click at [23, 26] on img "button" at bounding box center [29, 25] width 13 height 13
